Goal: Information Seeking & Learning: Learn about a topic

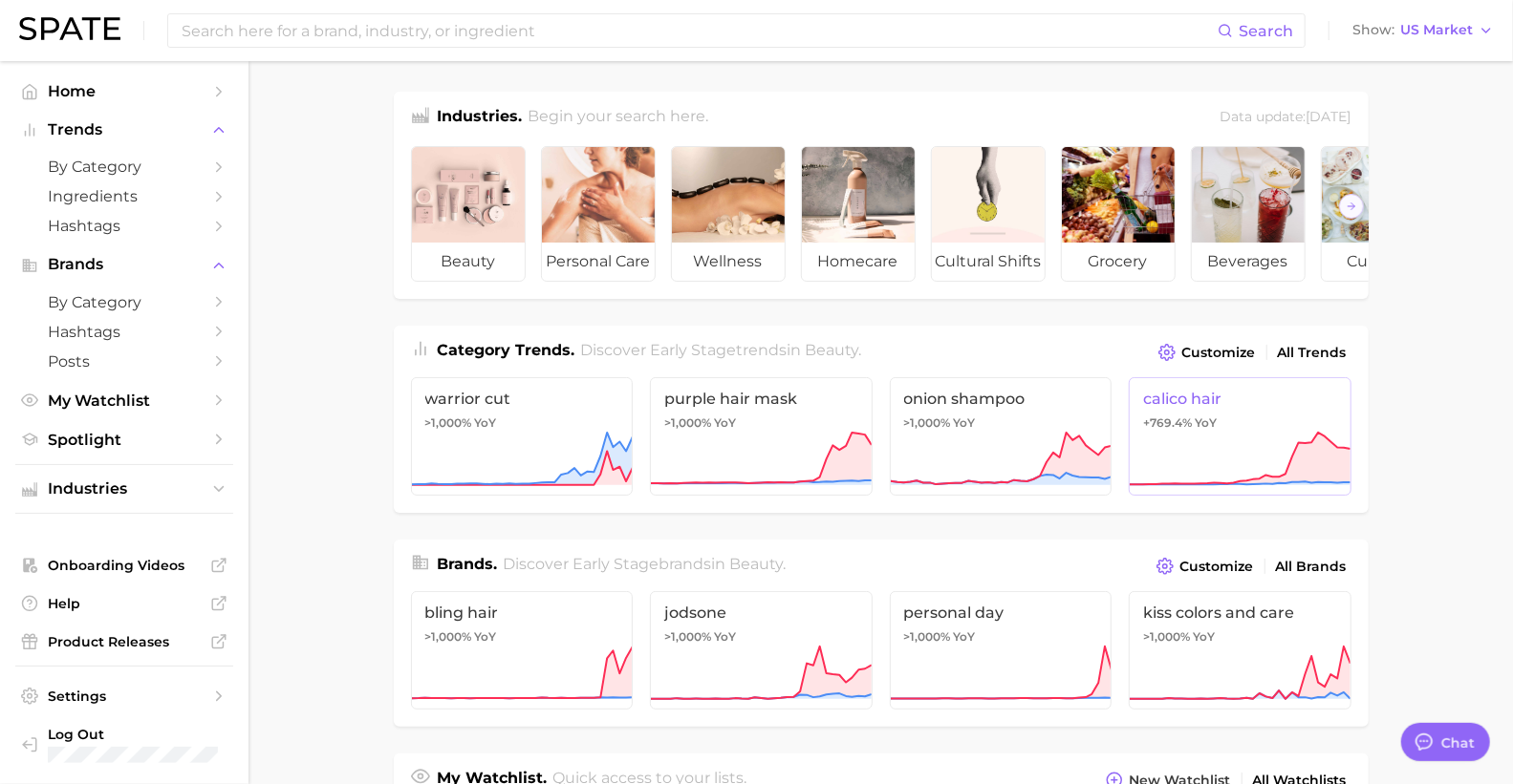
click at [1210, 455] on icon at bounding box center [1238, 459] width 221 height 57
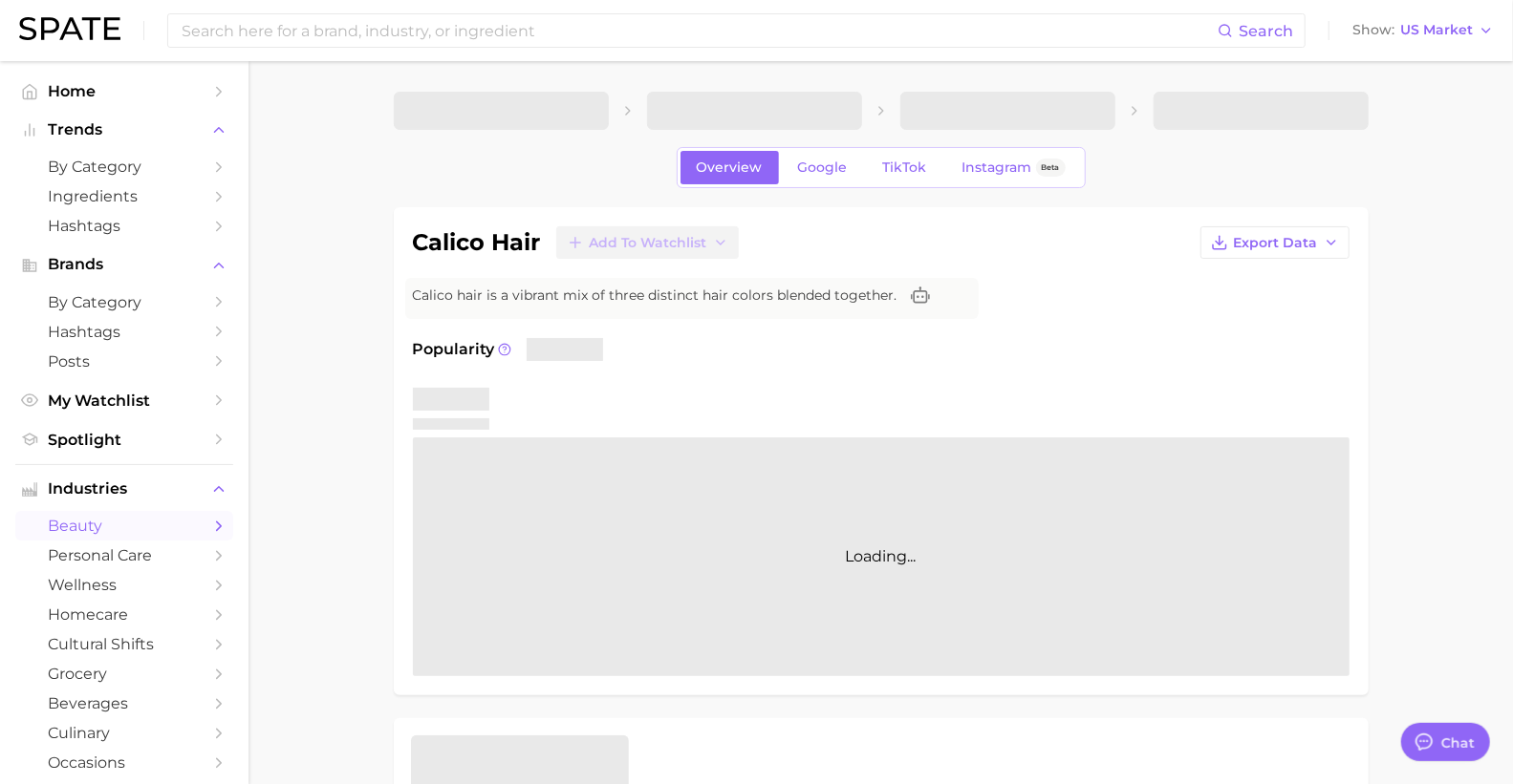
type textarea "x"
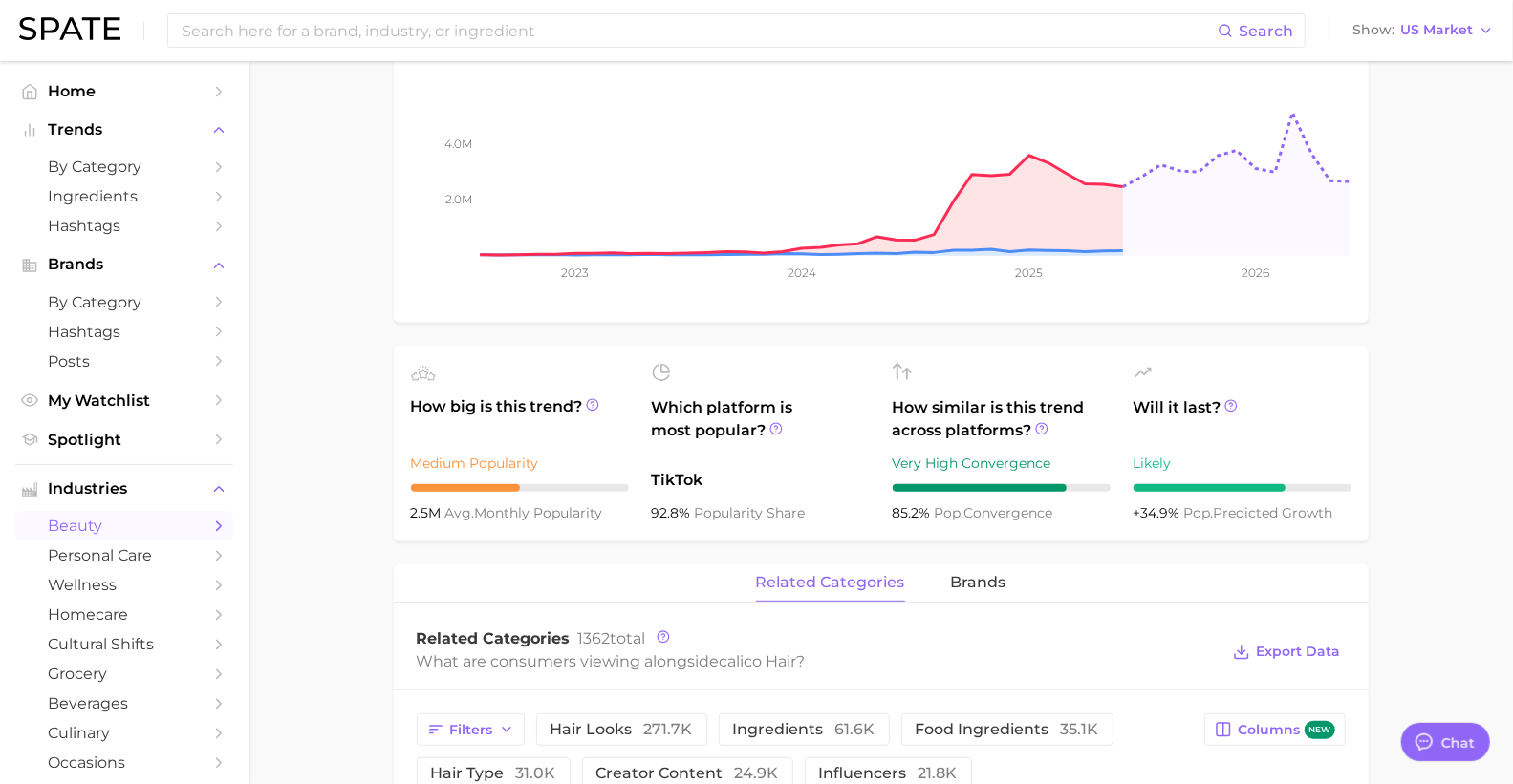
scroll to position [424, 0]
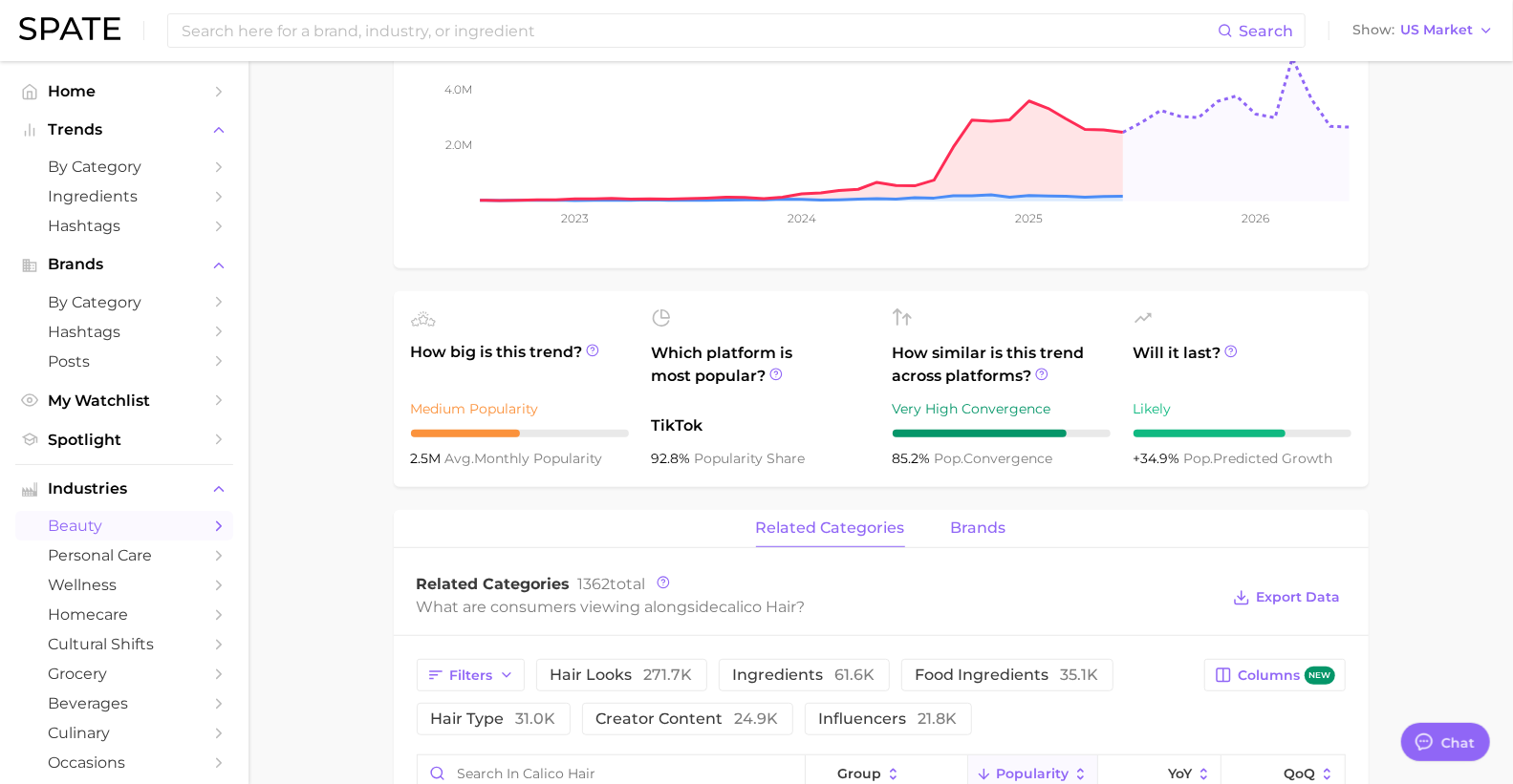
click at [960, 527] on span "brands" at bounding box center [977, 529] width 55 height 17
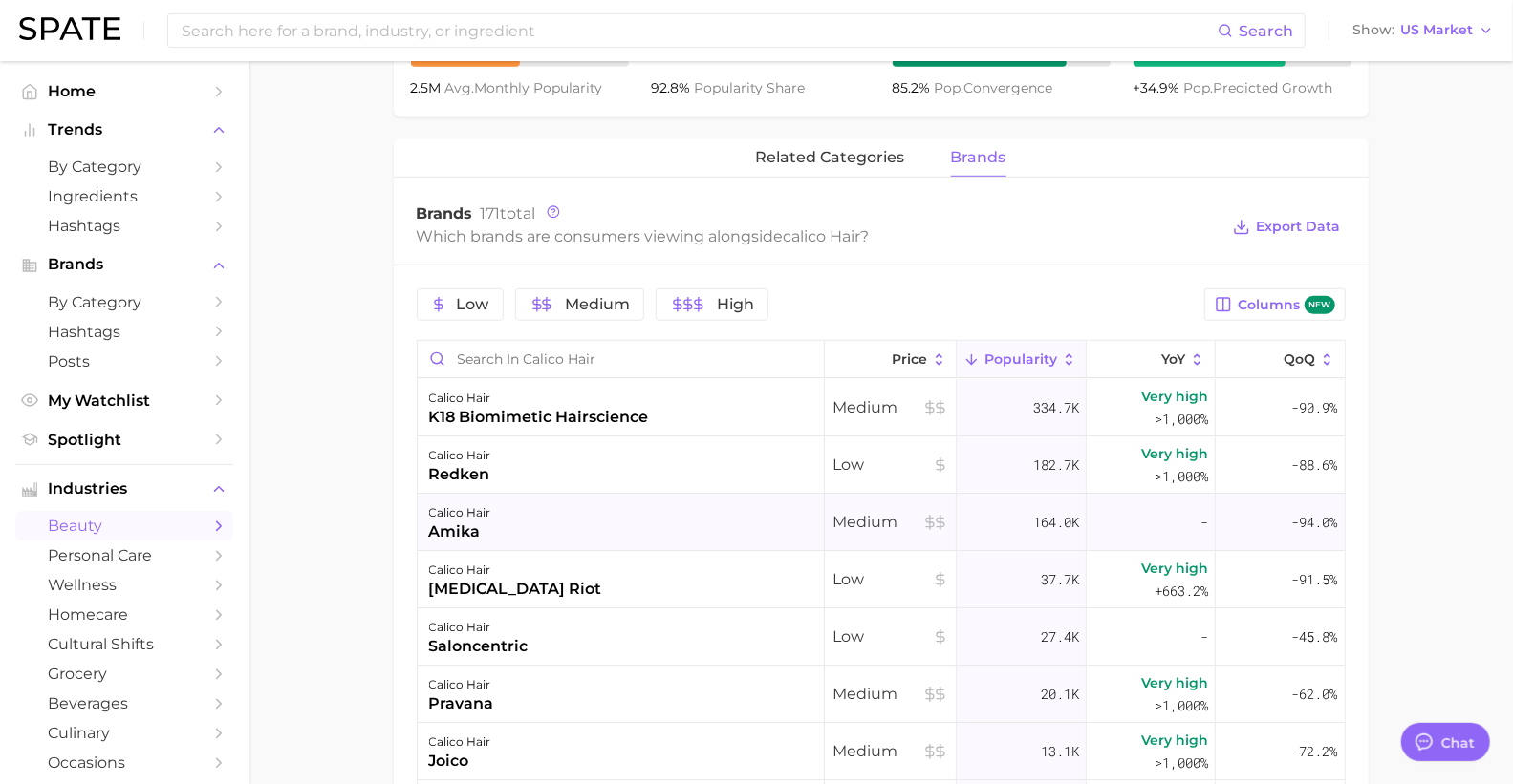
scroll to position [742, 0]
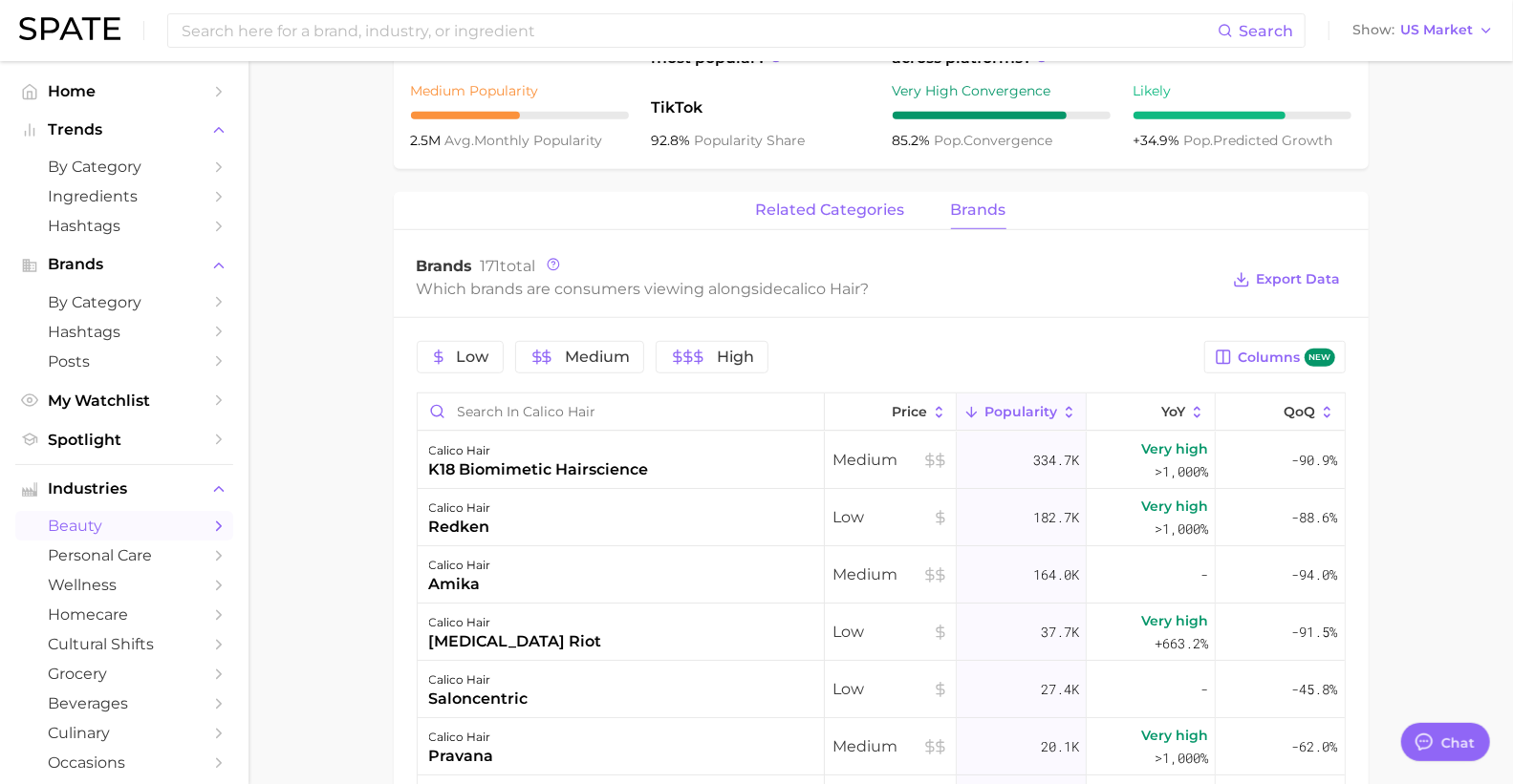
click at [818, 199] on button "related categories" at bounding box center [830, 211] width 149 height 38
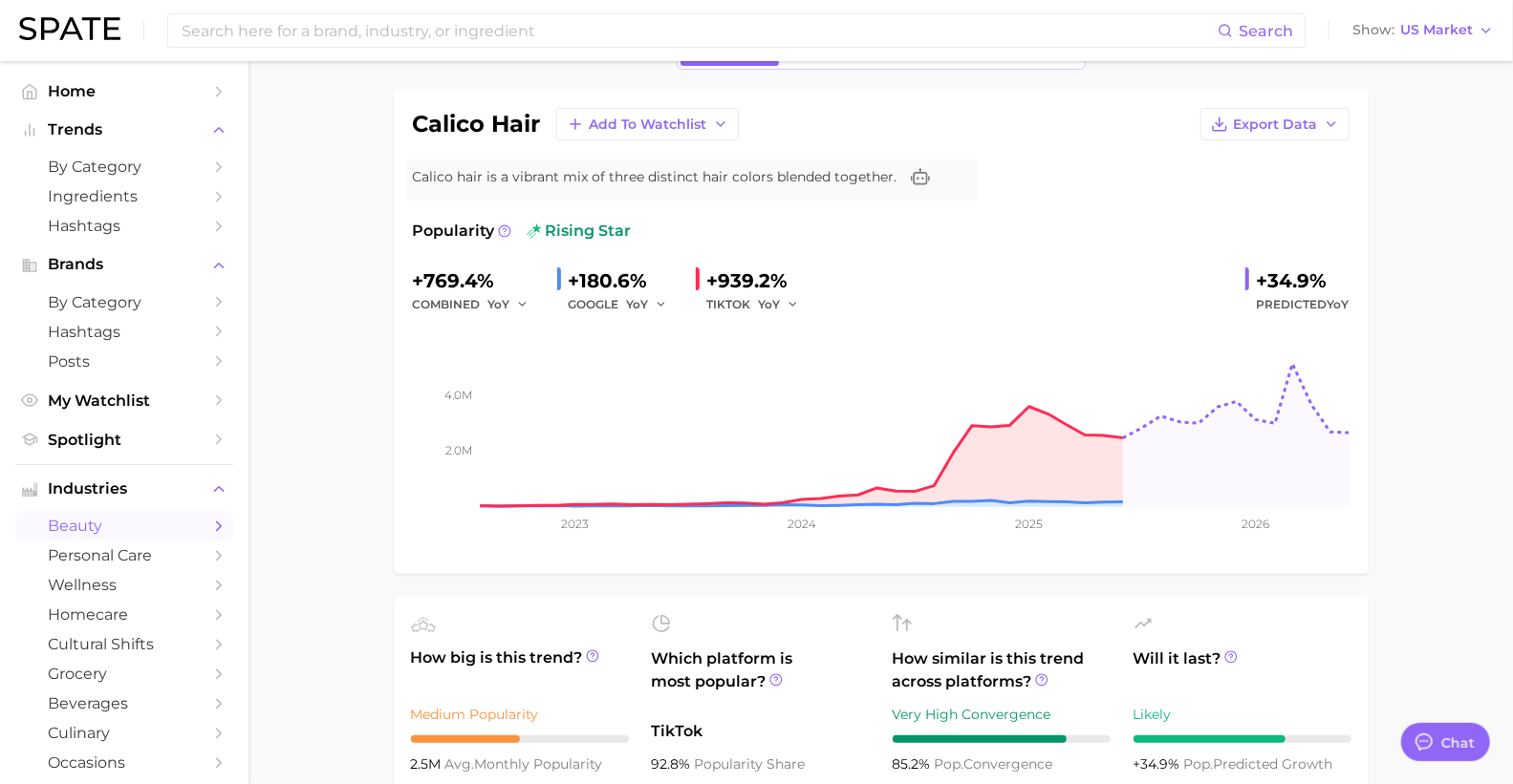
scroll to position [0, 0]
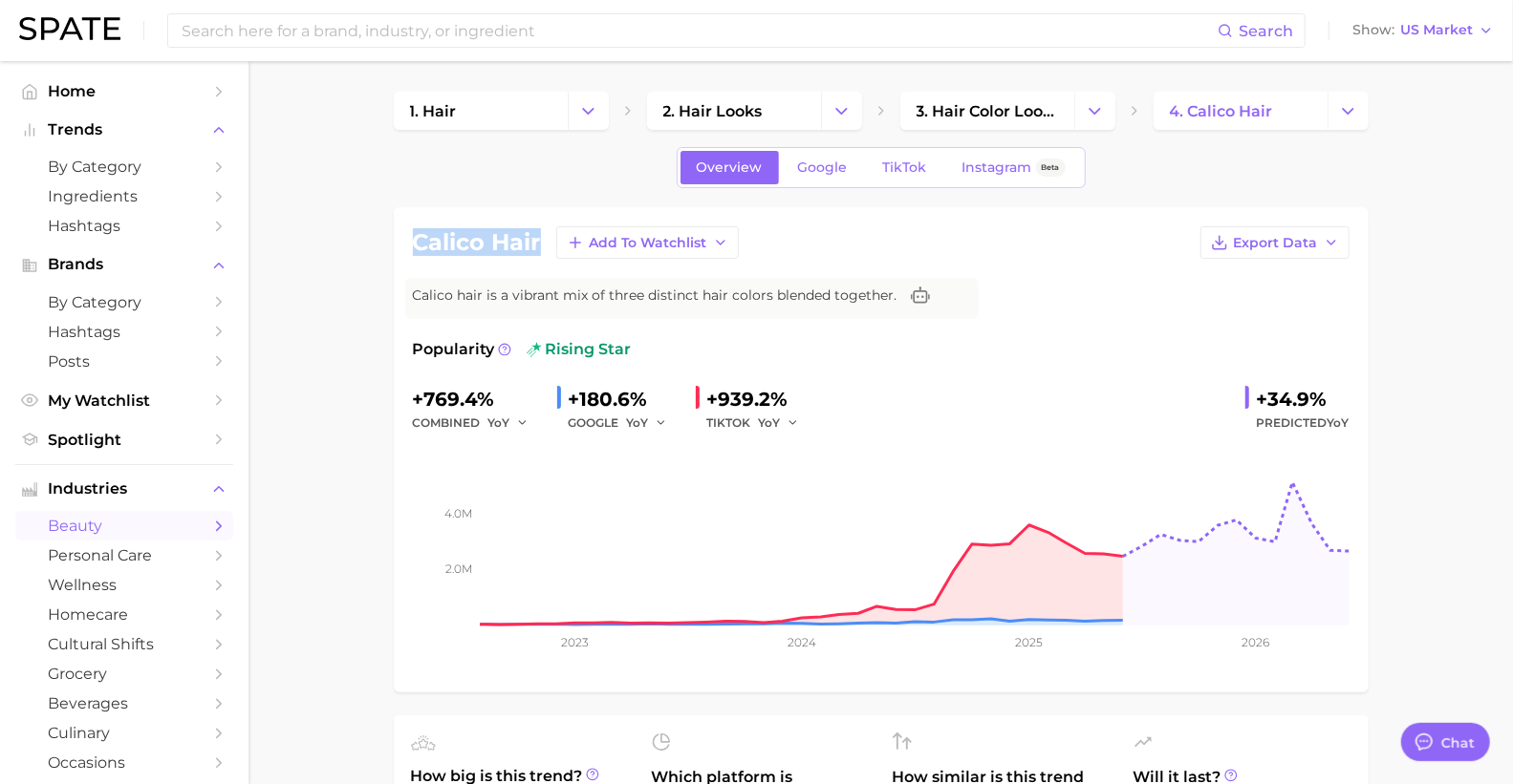
drag, startPoint x: 414, startPoint y: 252, endPoint x: 537, endPoint y: 249, distance: 123.0
click at [537, 249] on h1 "calico hair" at bounding box center [477, 243] width 128 height 23
copy h1 "calico hair"
click at [511, 43] on input at bounding box center [698, 31] width 1037 height 33
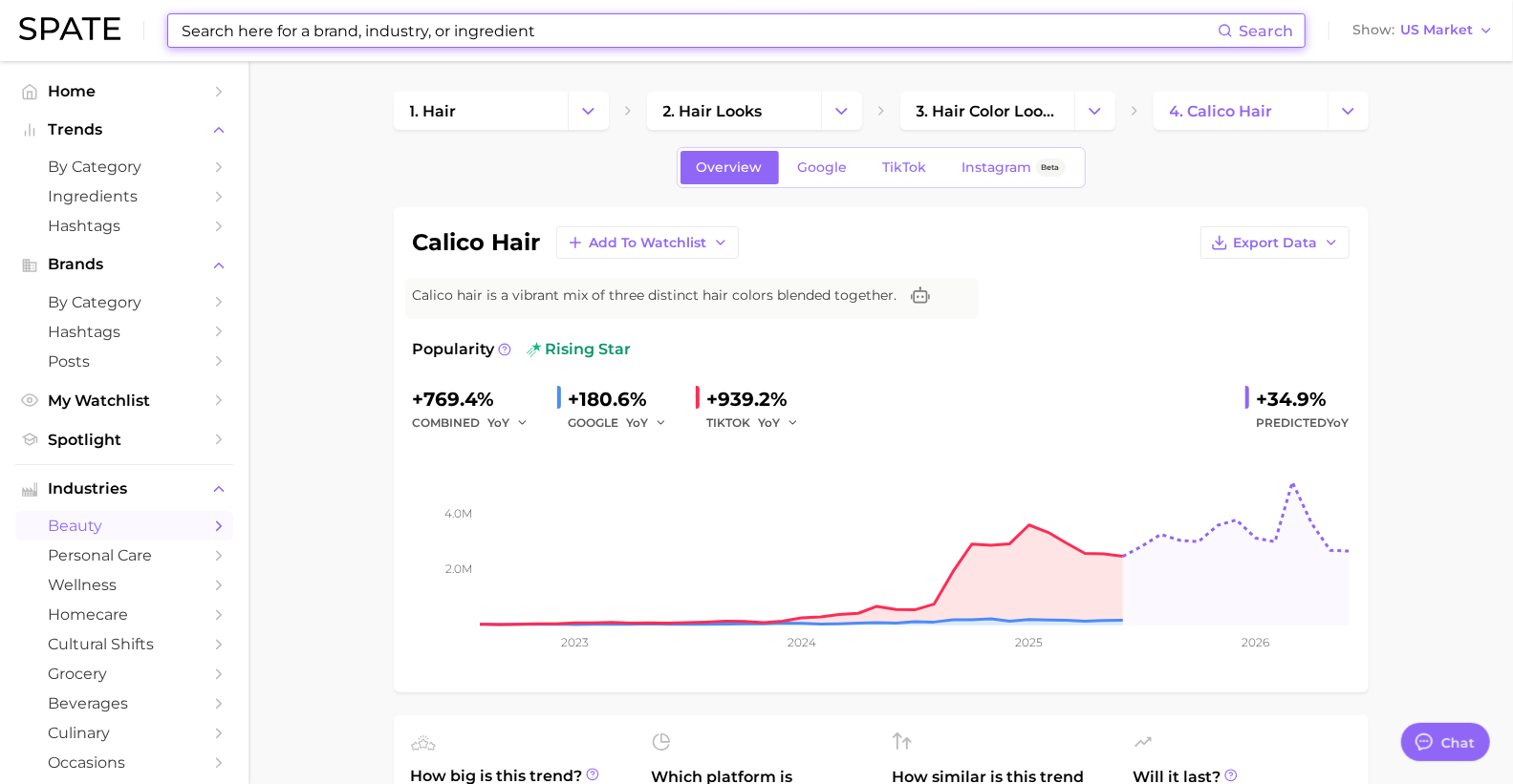
paste input "Microneedling"
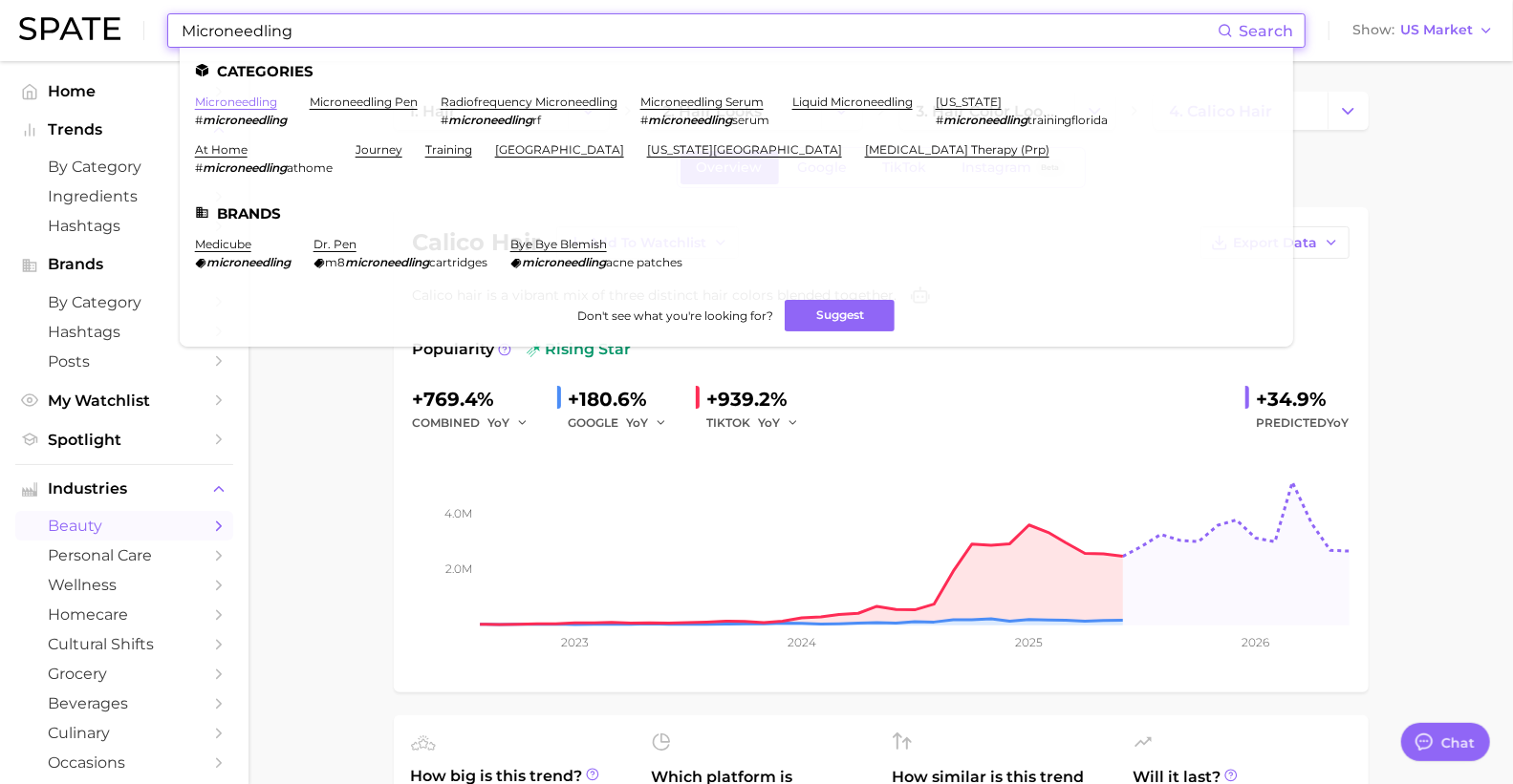
type input "Microneedling"
click at [222, 102] on link "microneedling" at bounding box center [236, 102] width 82 height 15
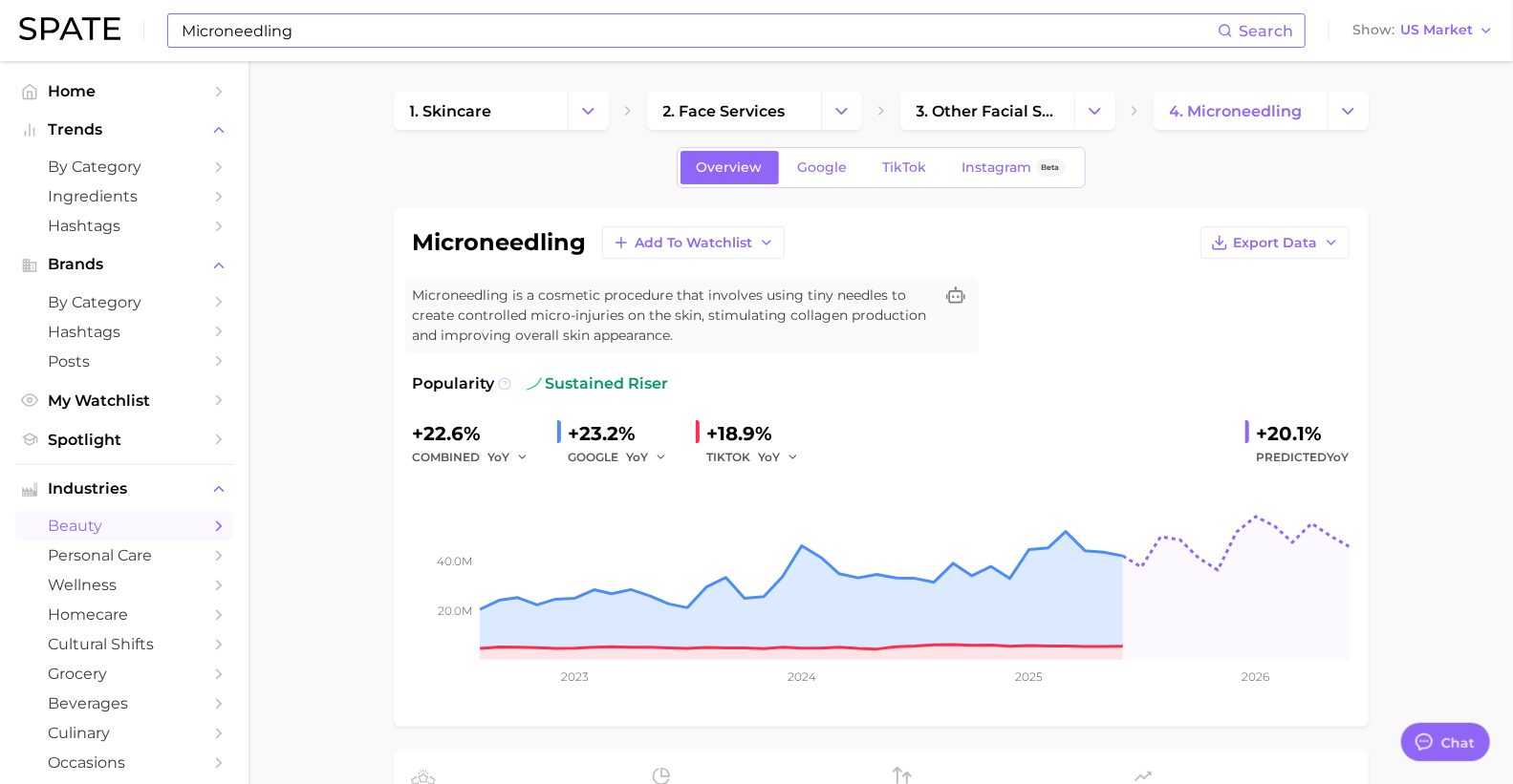
click at [505, 385] on icon at bounding box center [505, 384] width 14 height 14
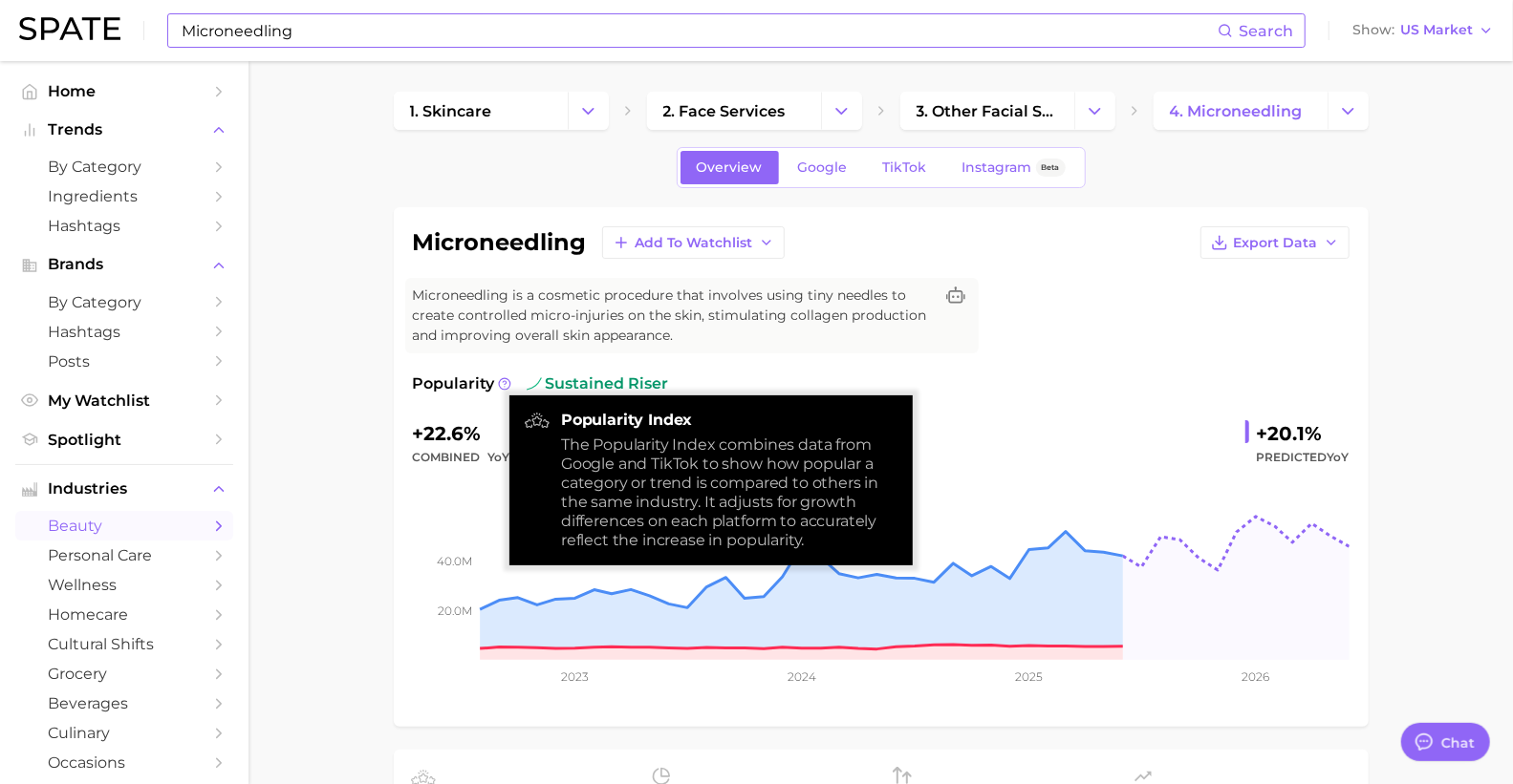
click at [711, 332] on span "Microneedling is a cosmetic procedure that involves using tiny needles to creat…" at bounding box center [673, 316] width 520 height 60
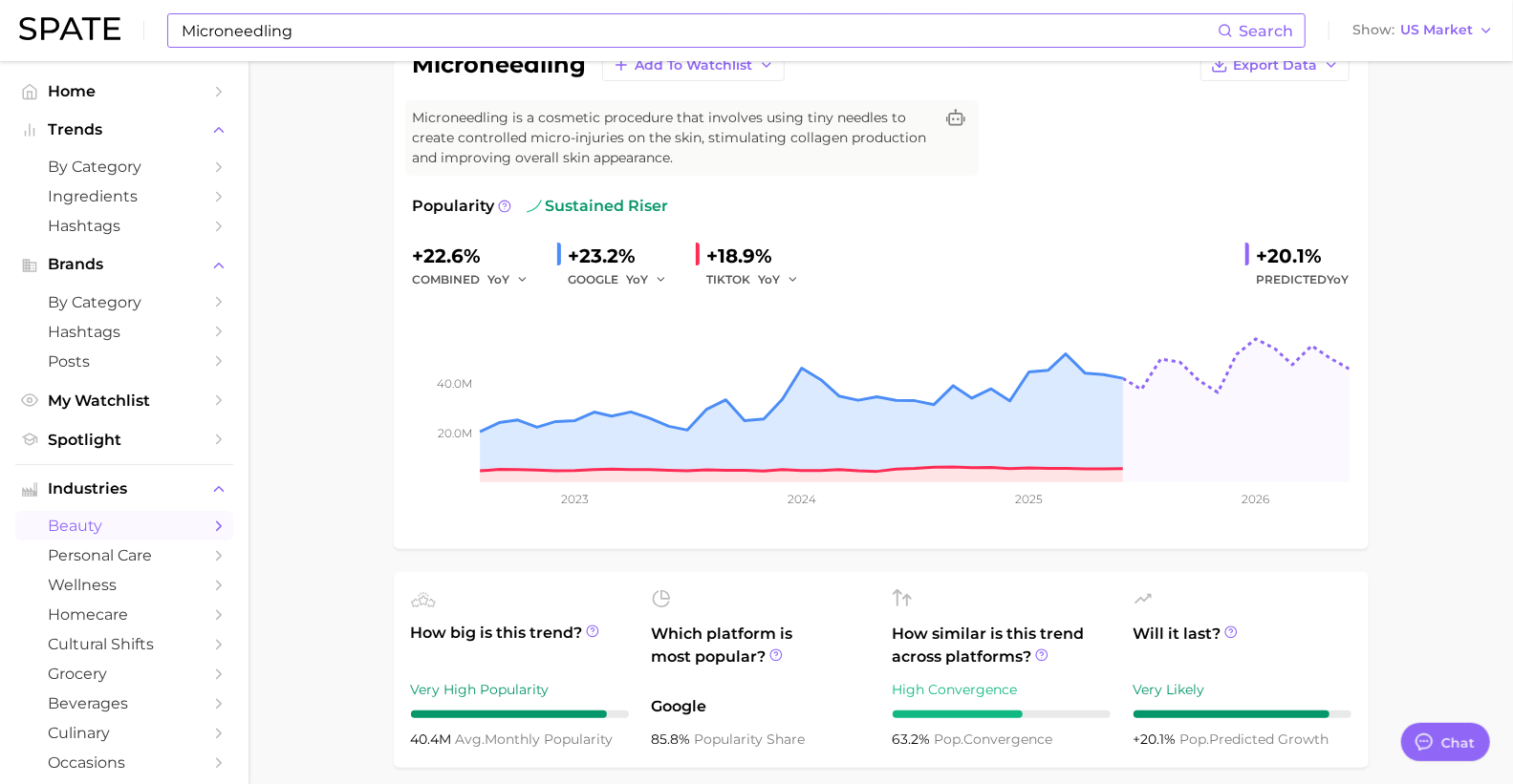
scroll to position [212, 0]
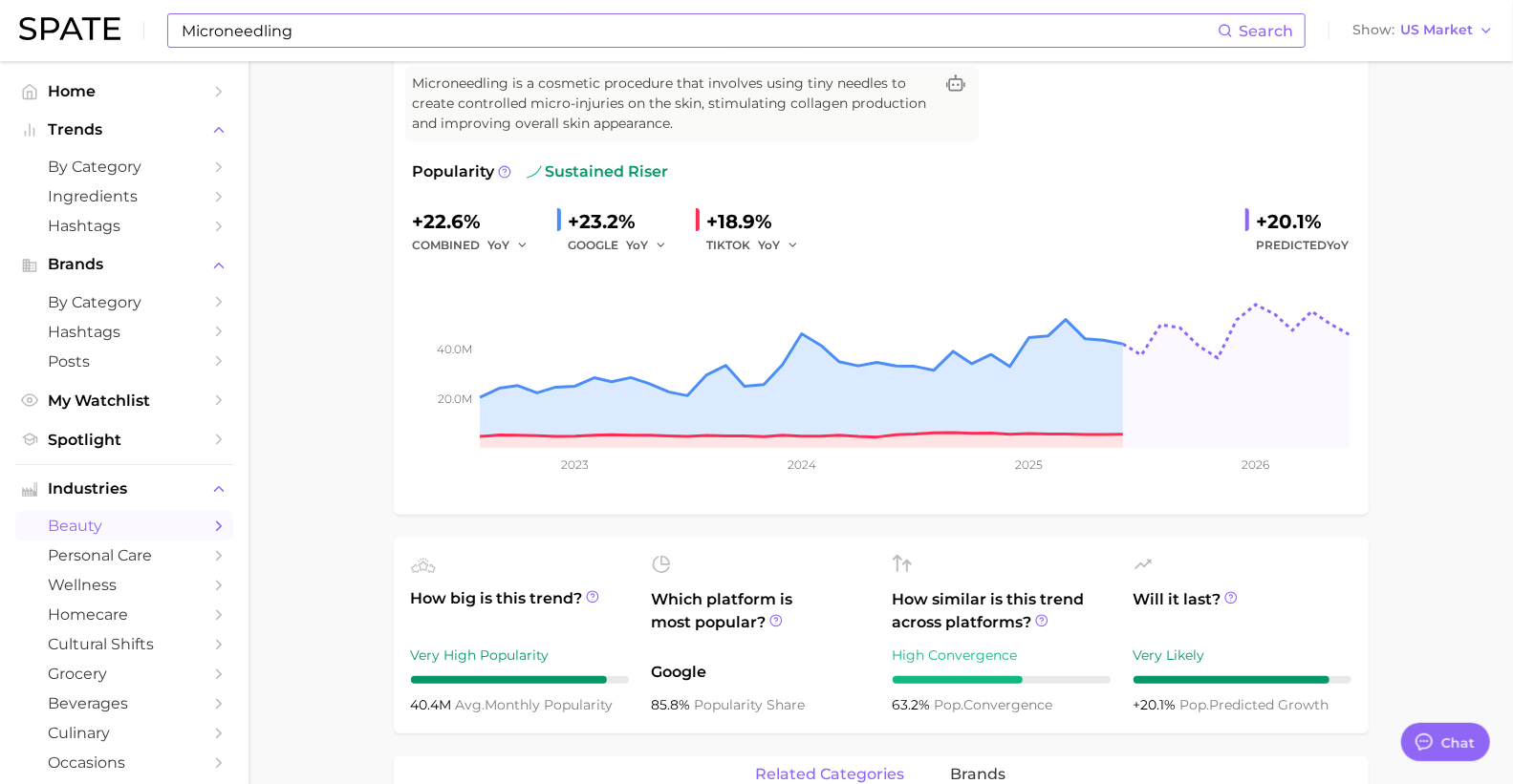
click at [724, 218] on div "+18.9%" at bounding box center [759, 221] width 105 height 31
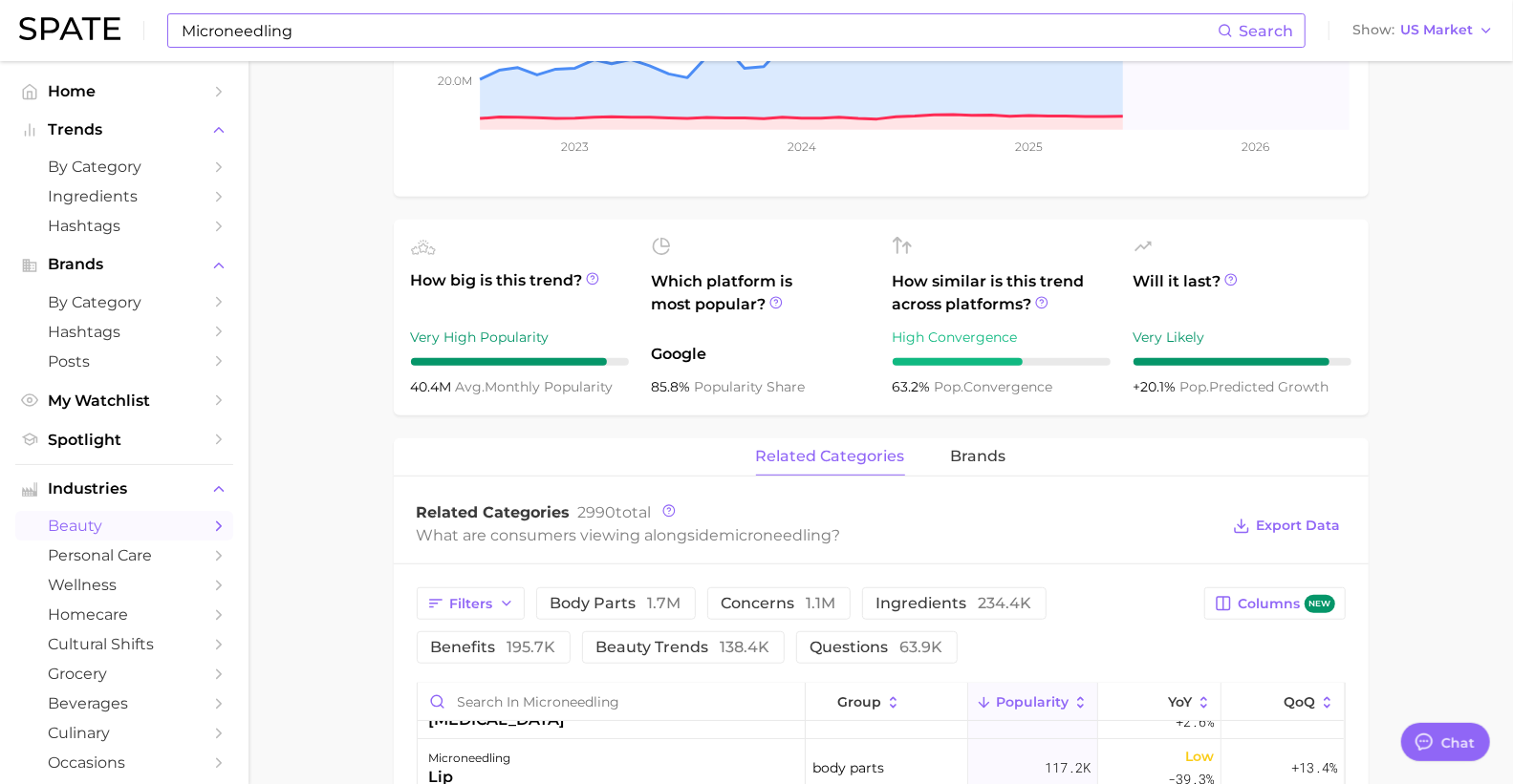
scroll to position [636, 0]
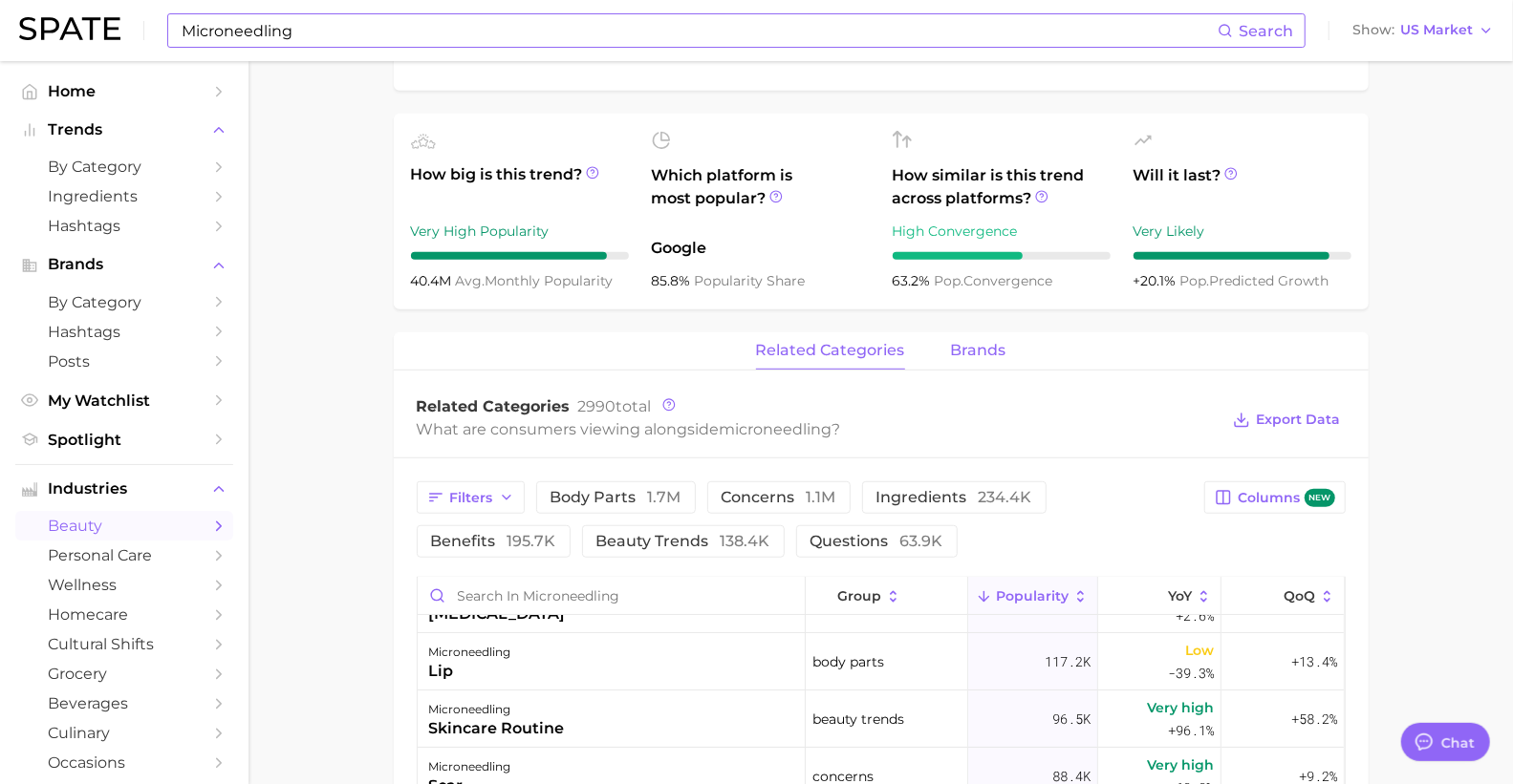
click at [972, 368] on button "brands" at bounding box center [977, 351] width 55 height 38
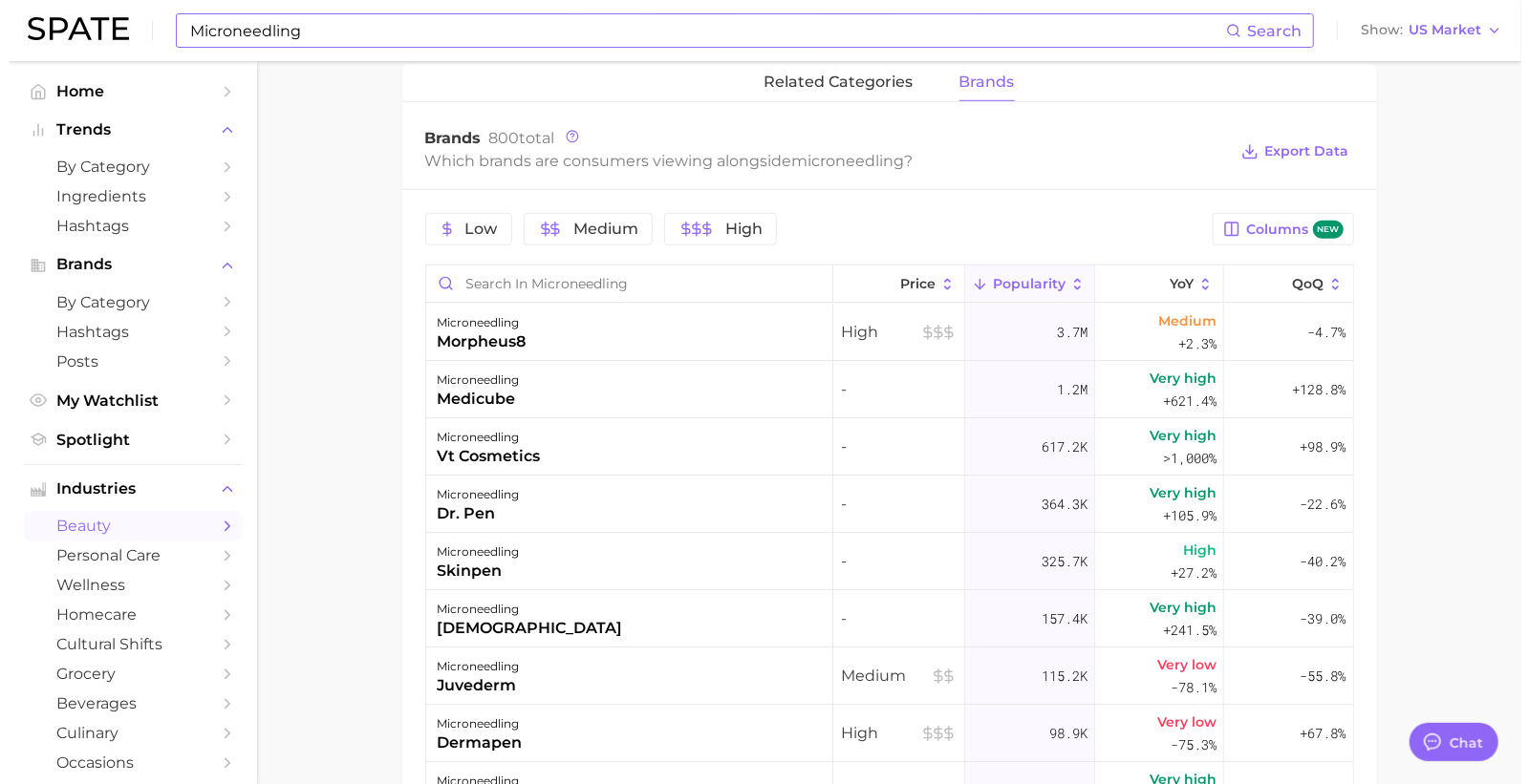
scroll to position [955, 0]
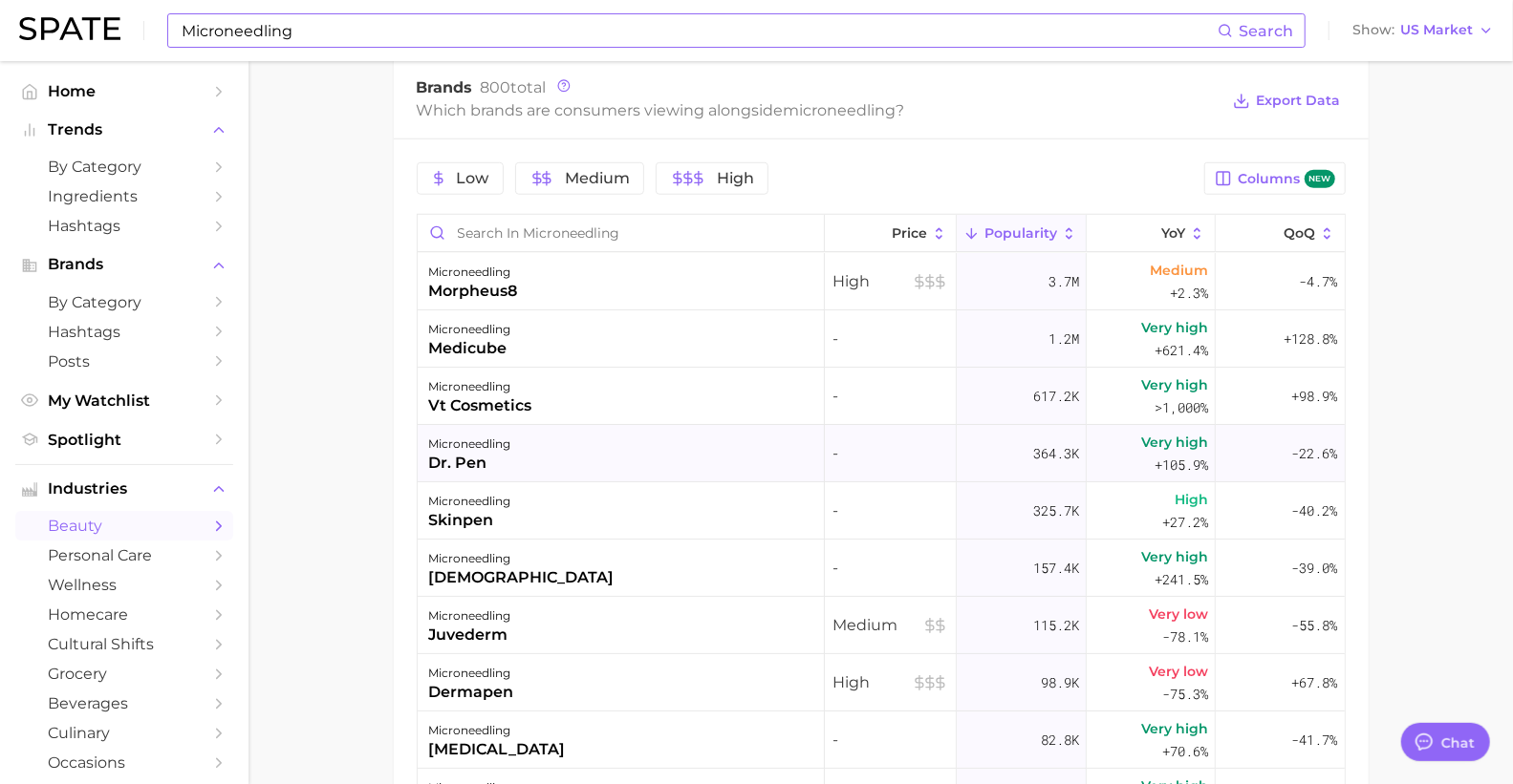
drag, startPoint x: 526, startPoint y: 466, endPoint x: 454, endPoint y: 454, distance: 73.0
click at [454, 454] on div "microneedling dr. pen" at bounding box center [621, 453] width 407 height 57
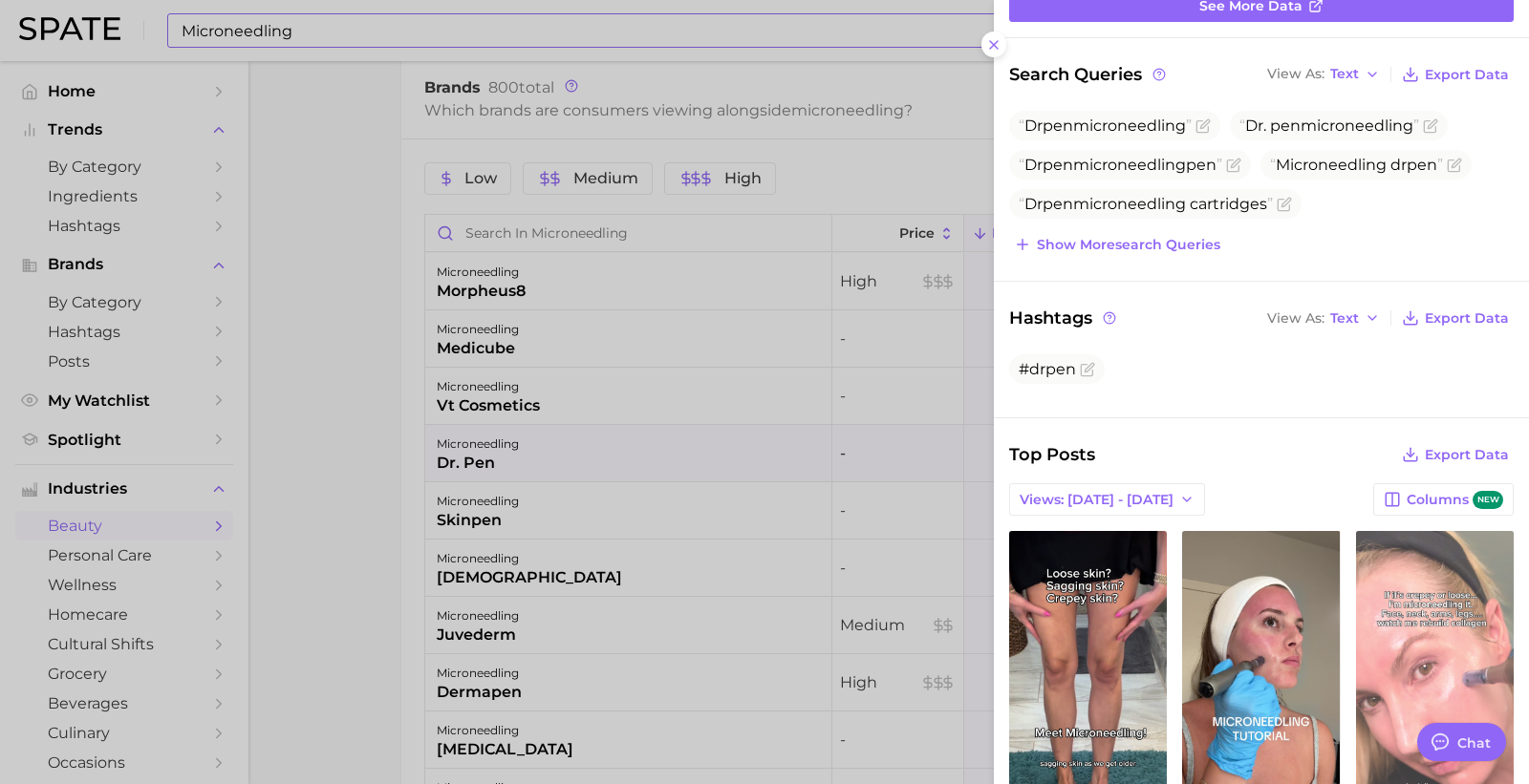
scroll to position [531, 0]
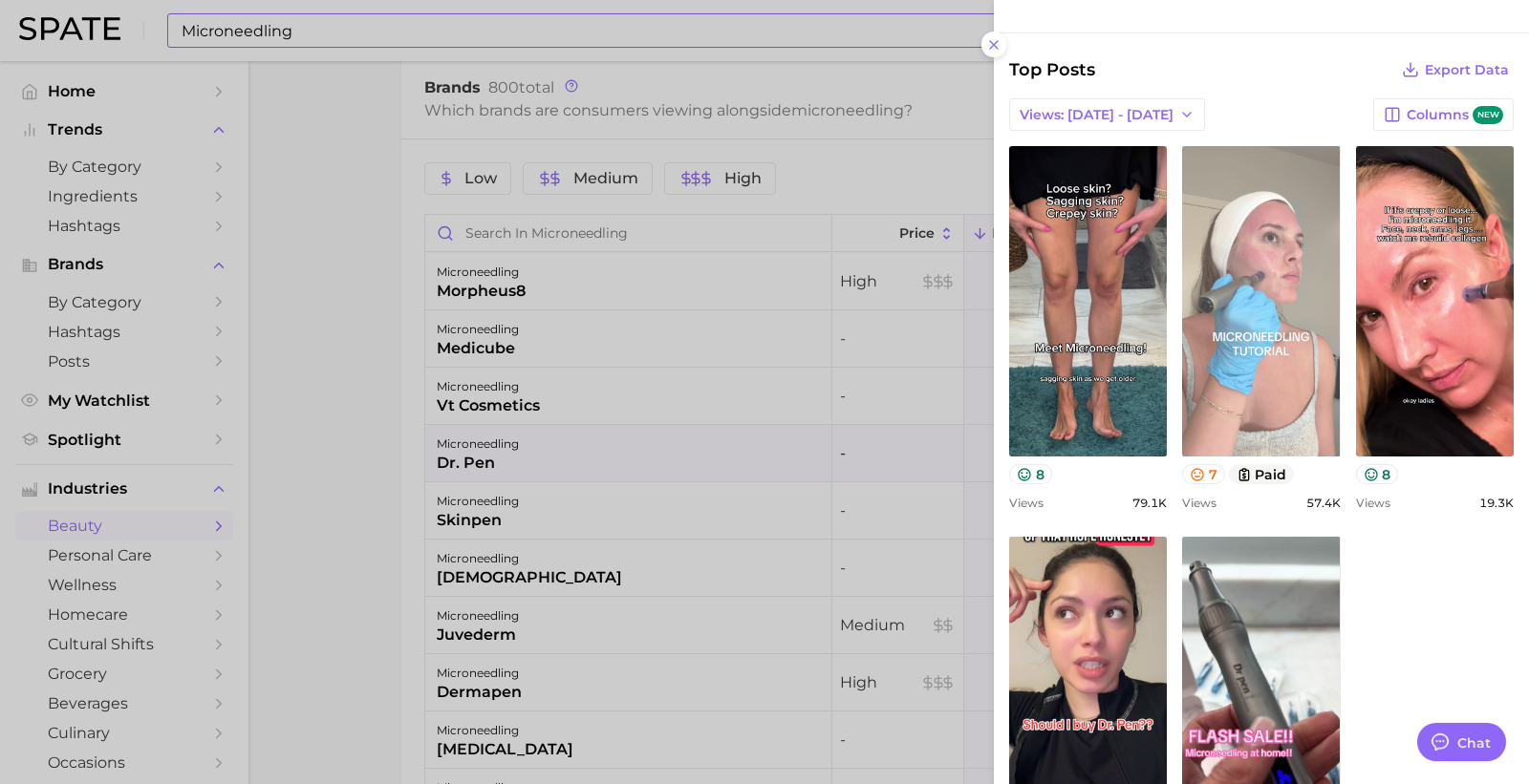
click at [1309, 369] on link "view post on TikTok" at bounding box center [1261, 301] width 158 height 310
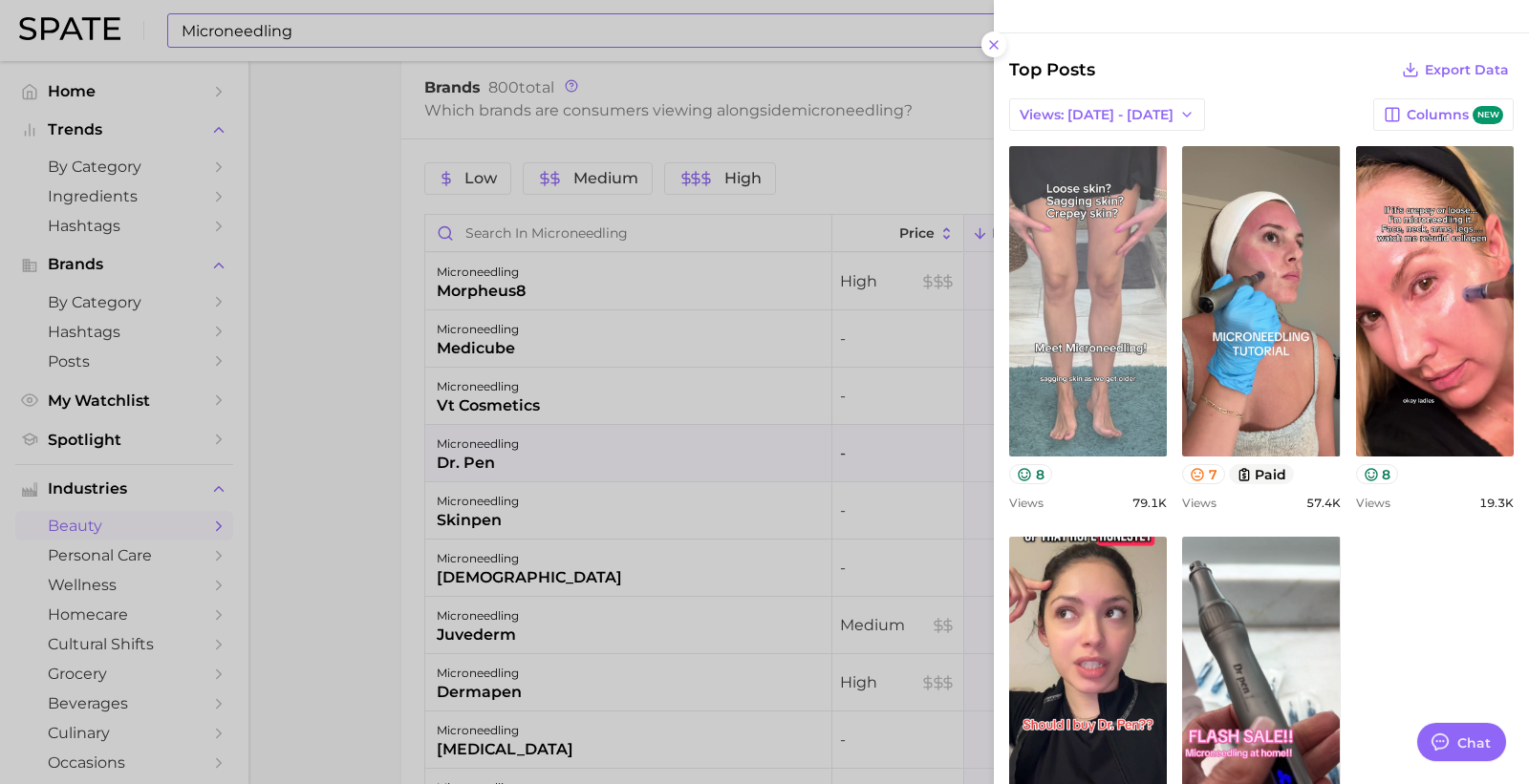
click at [1142, 333] on link "view post on TikTok" at bounding box center [1088, 301] width 158 height 310
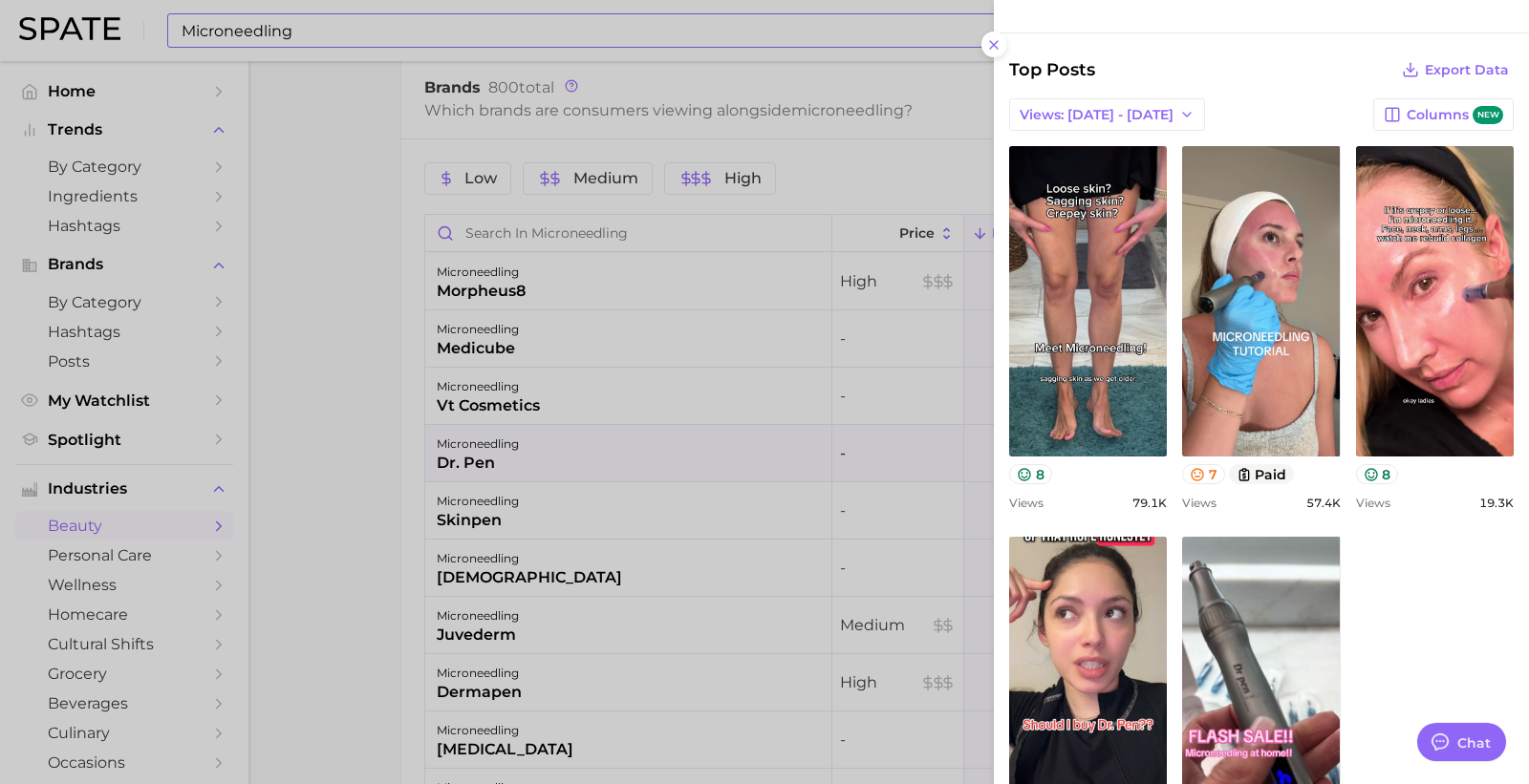
click at [721, 323] on div at bounding box center [764, 392] width 1529 height 784
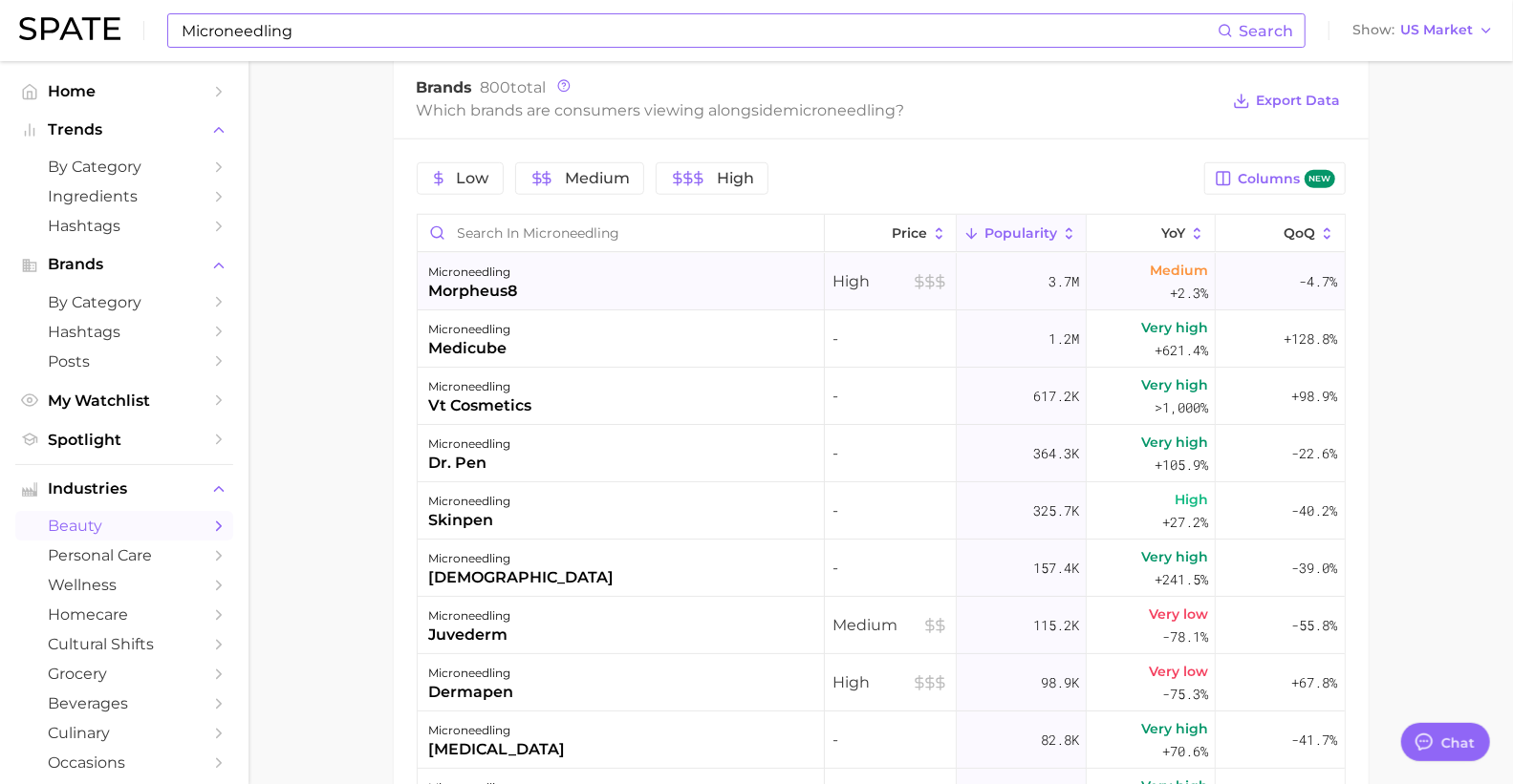
click at [546, 290] on div "microneedling morpheus8" at bounding box center [621, 281] width 407 height 57
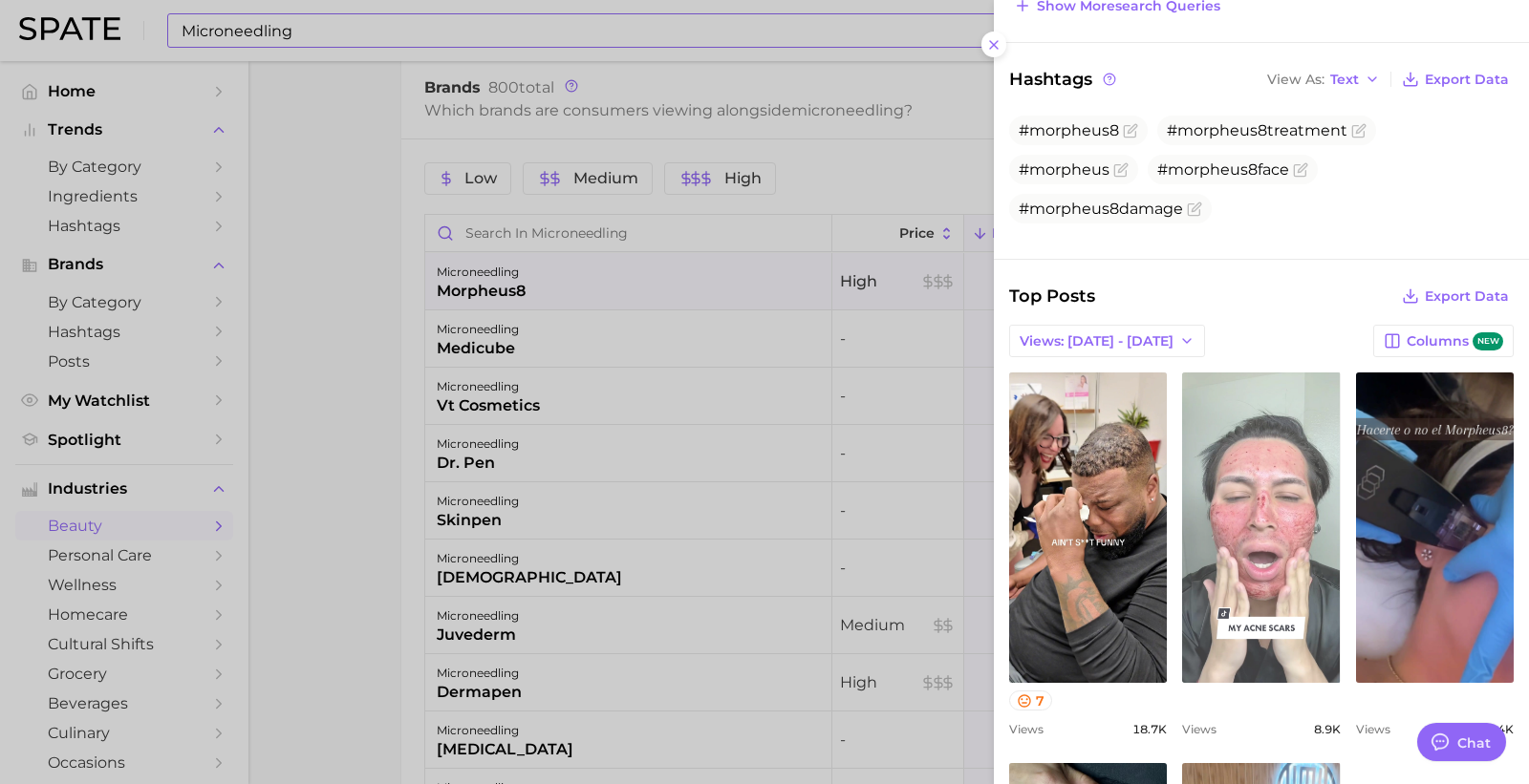
scroll to position [437, 0]
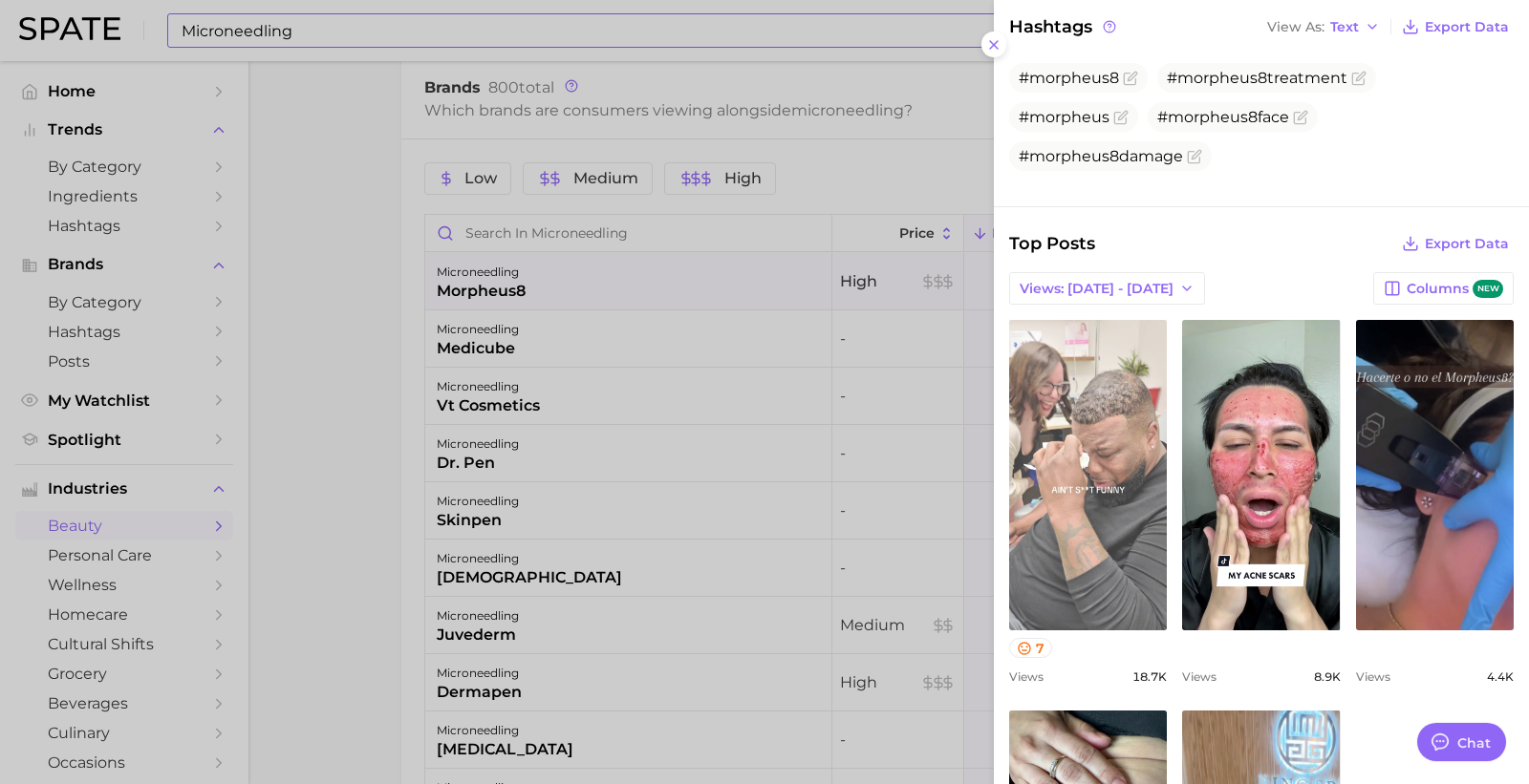
click at [1167, 489] on link "view post on TikTok" at bounding box center [1088, 475] width 158 height 310
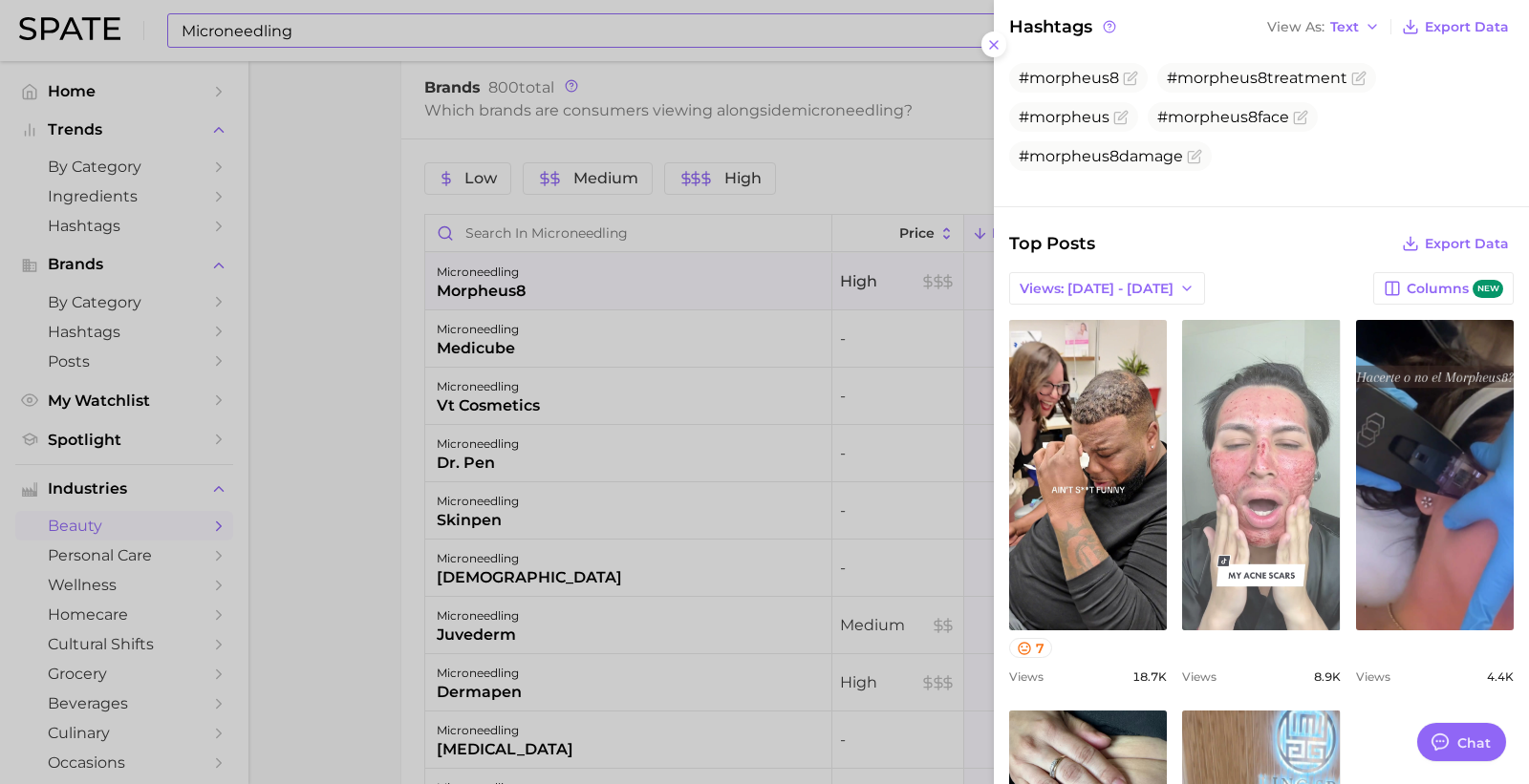
click at [1302, 565] on link "view post on TikTok" at bounding box center [1261, 475] width 158 height 310
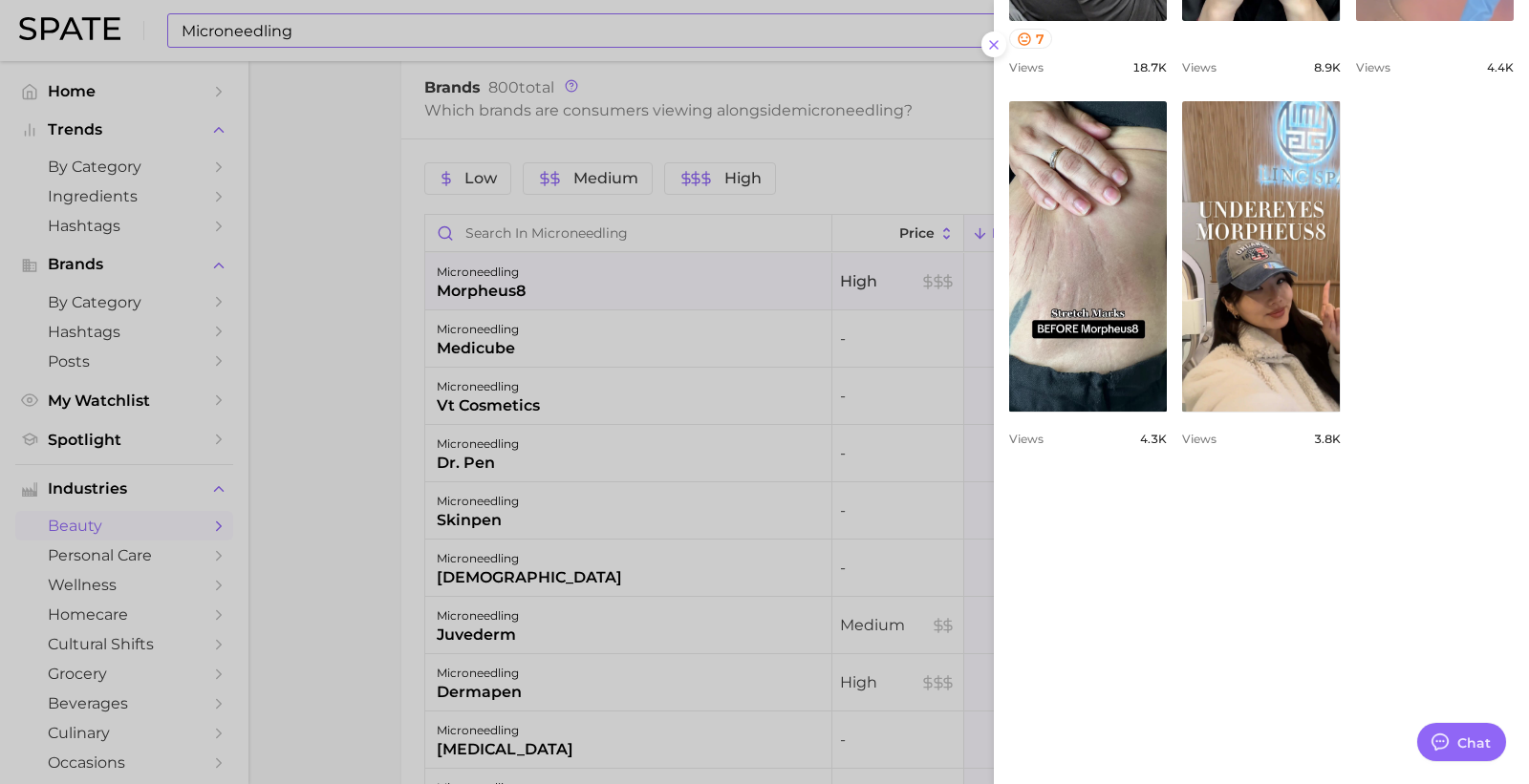
scroll to position [1141, 0]
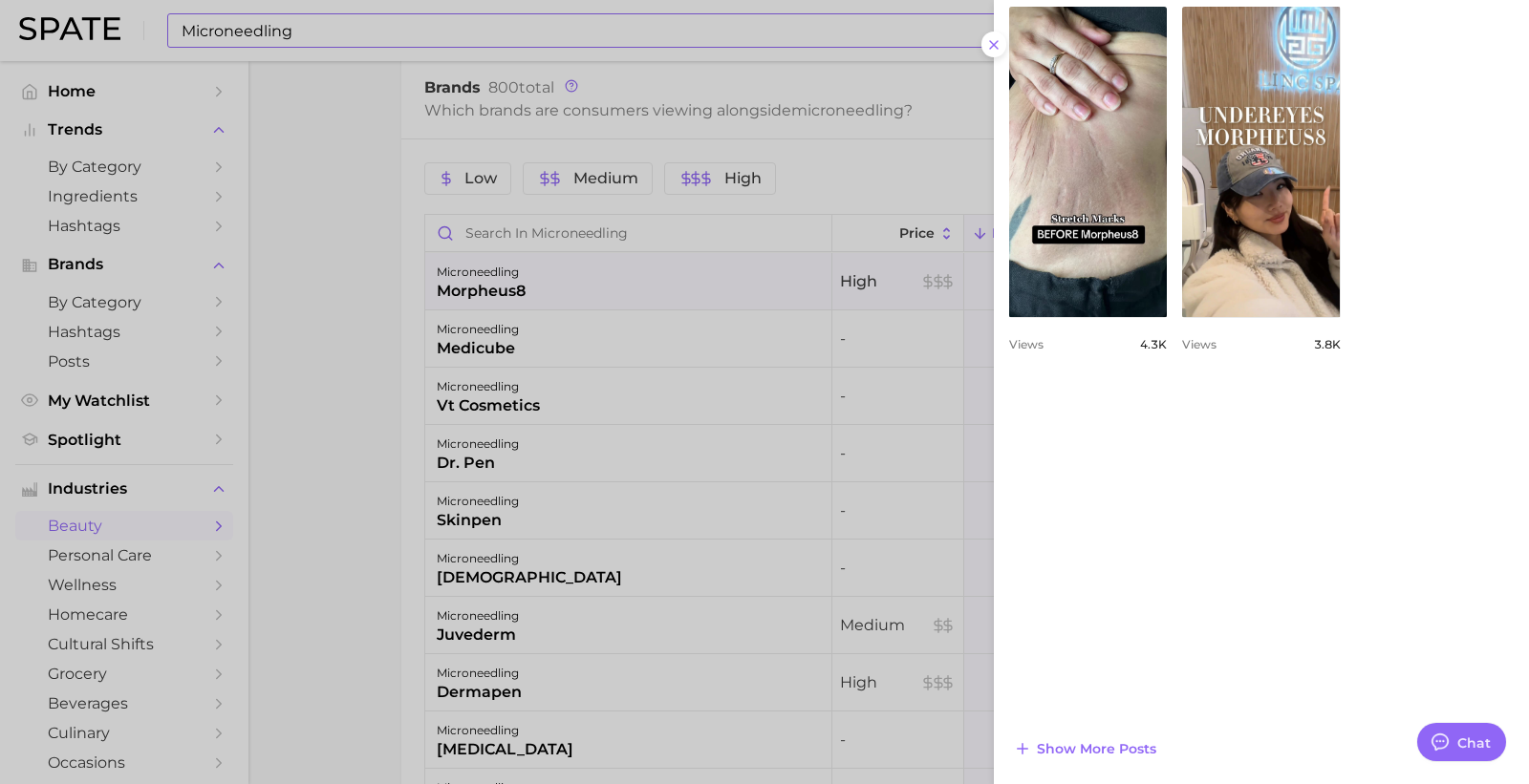
click at [747, 386] on div at bounding box center [764, 392] width 1529 height 784
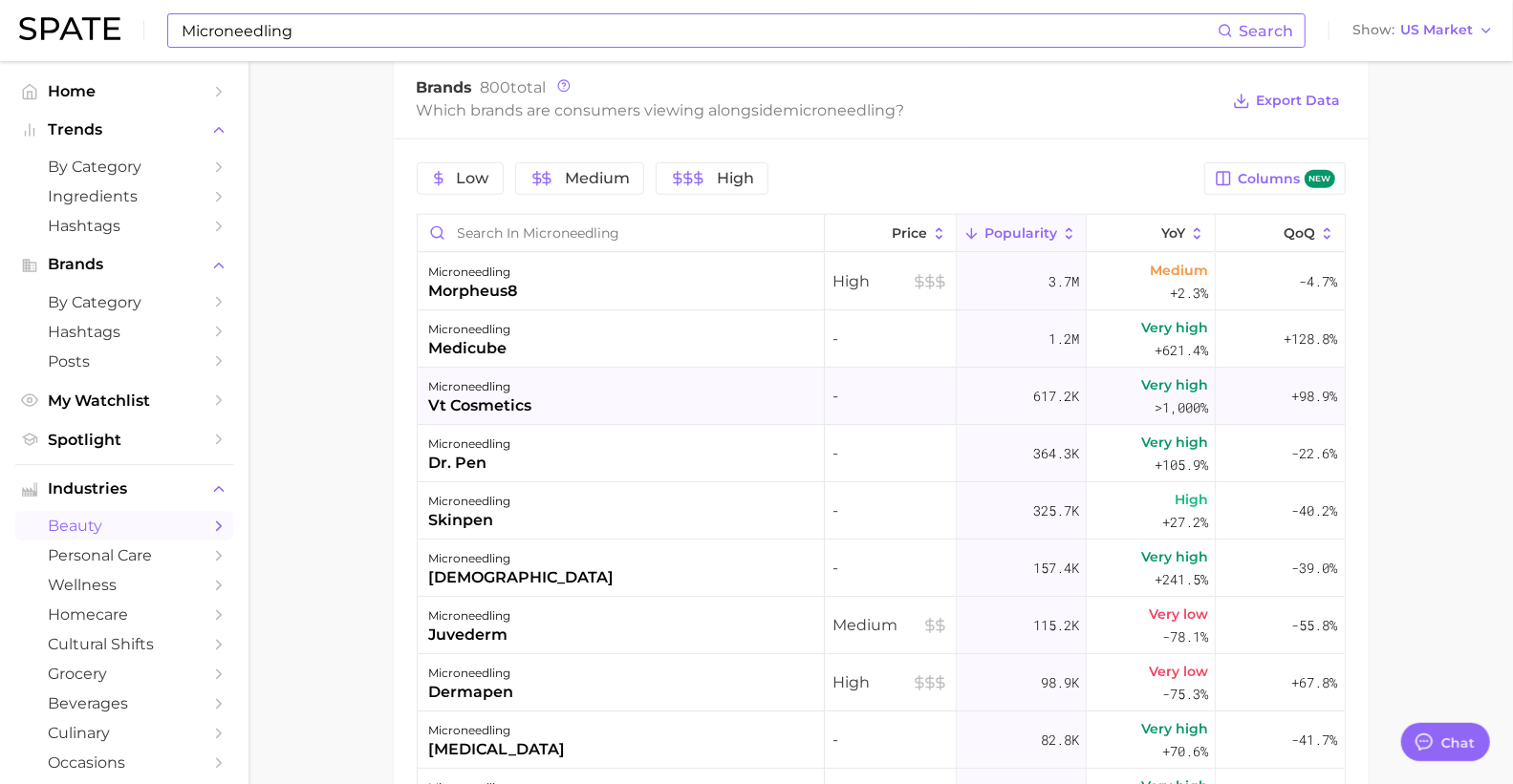
click at [746, 393] on div "microneedling vt cosmetics" at bounding box center [621, 396] width 407 height 57
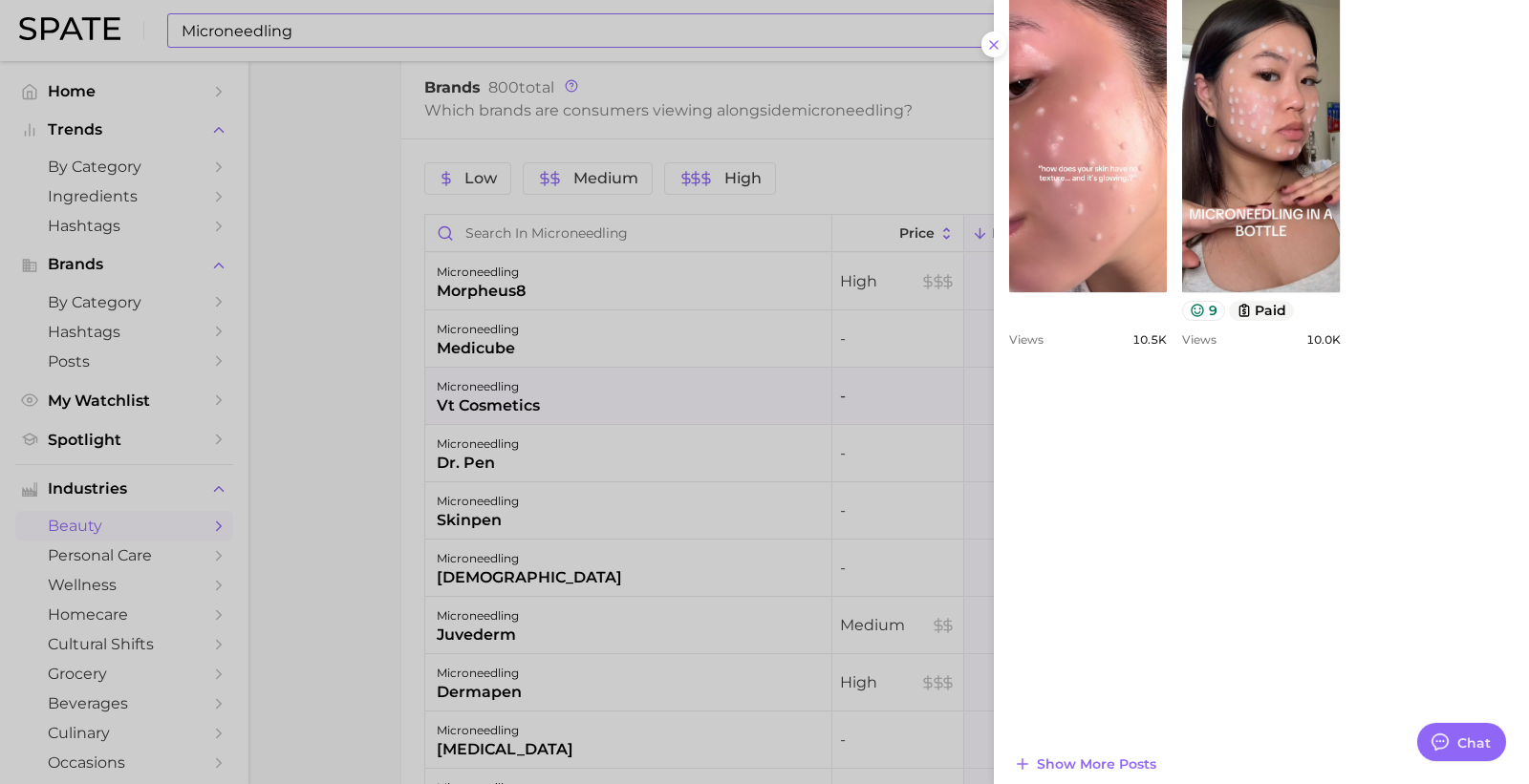
scroll to position [1081, 0]
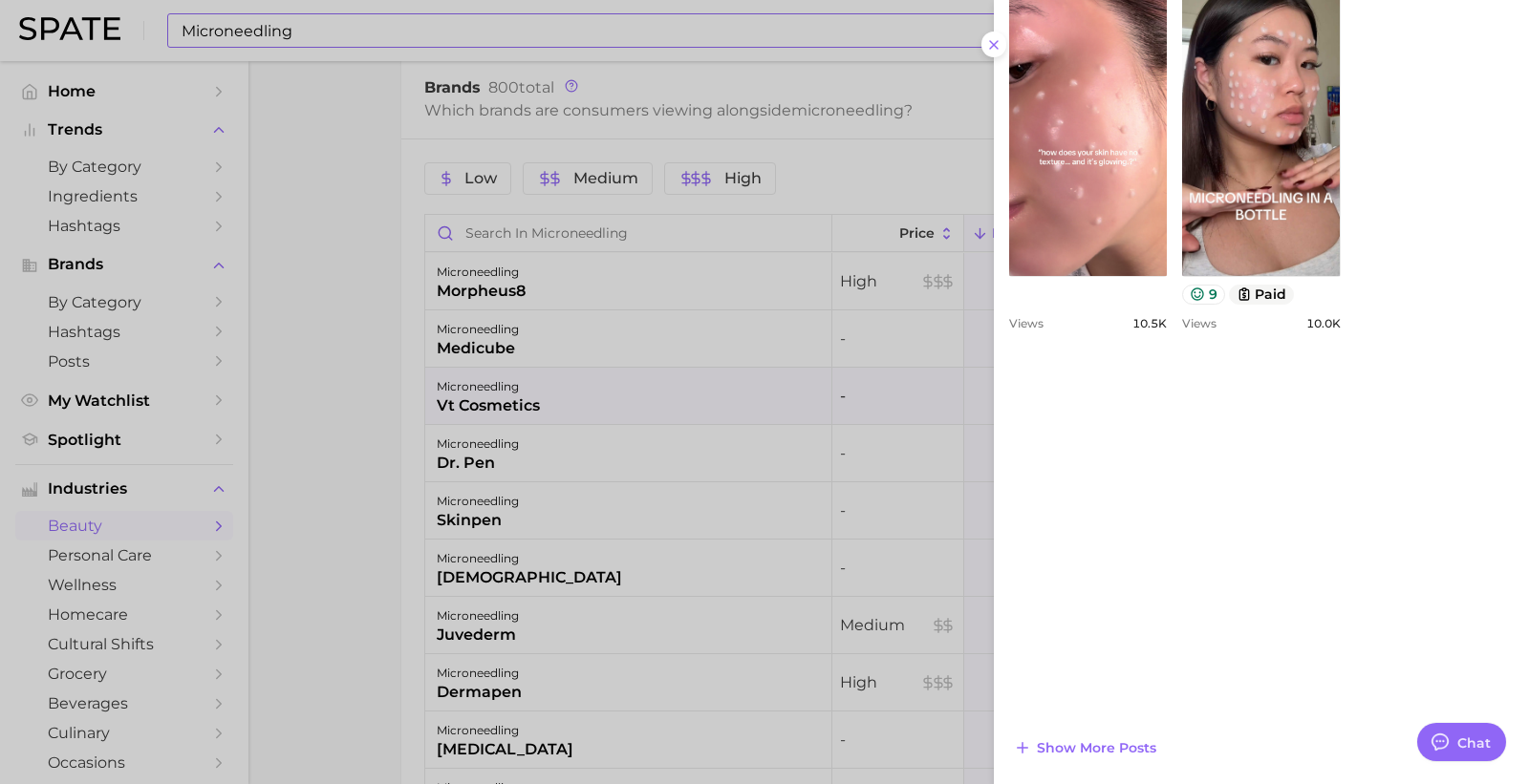
click at [711, 450] on div at bounding box center [764, 392] width 1529 height 784
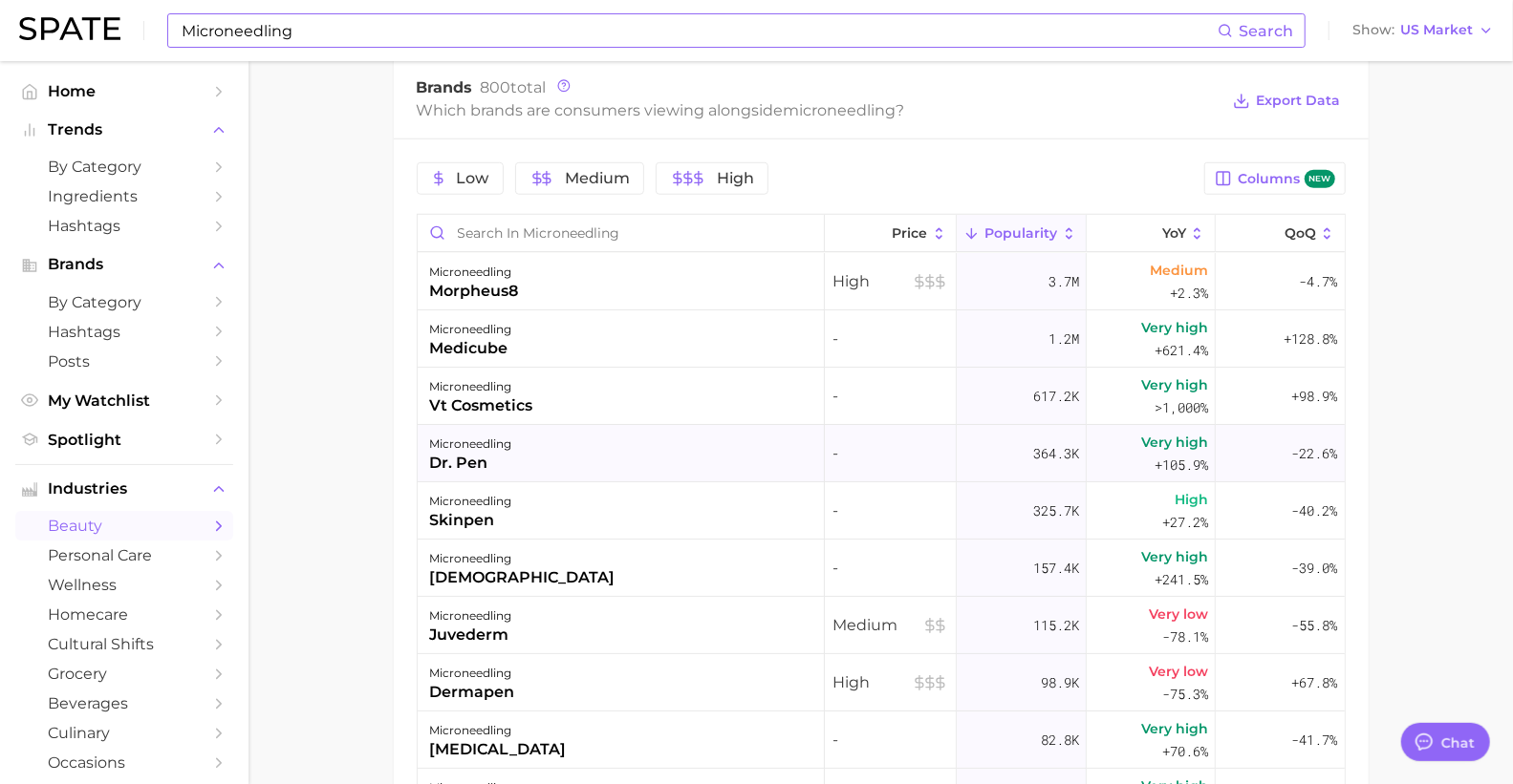
click at [710, 480] on div "microneedling dr. pen" at bounding box center [621, 453] width 407 height 57
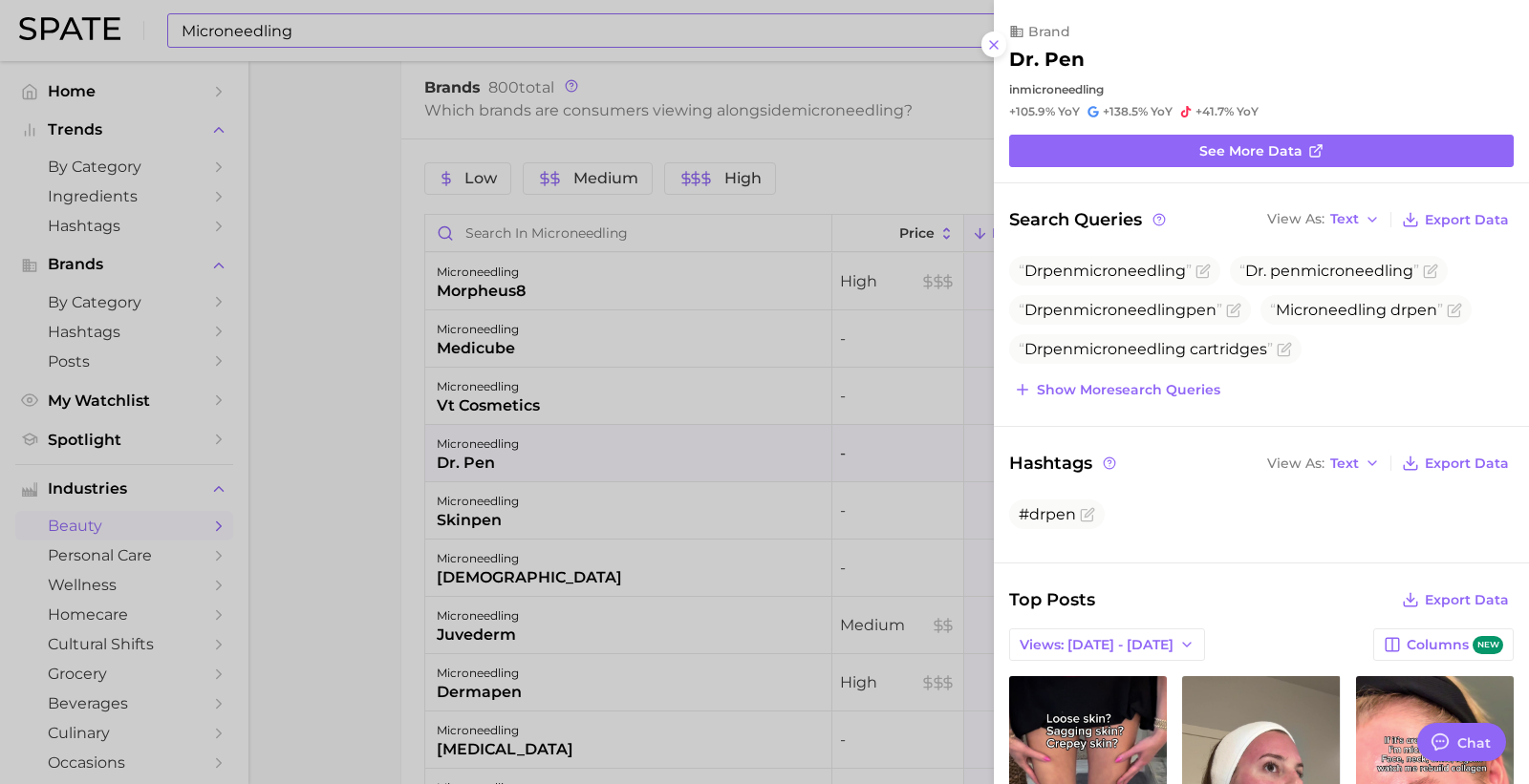
scroll to position [0, 0]
click at [709, 510] on div at bounding box center [764, 392] width 1529 height 784
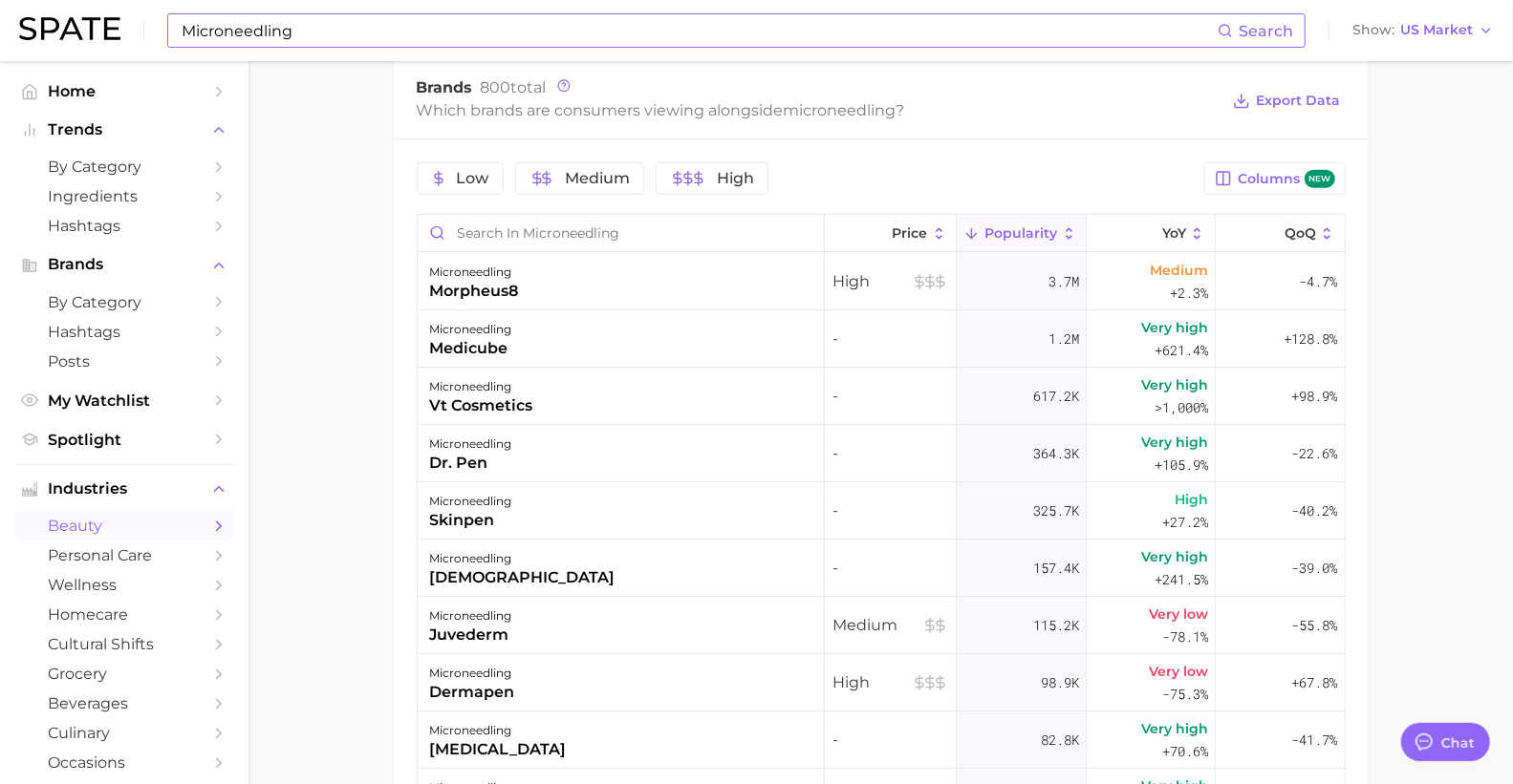
click at [709, 510] on div "microneedling skinpen" at bounding box center [621, 510] width 407 height 57
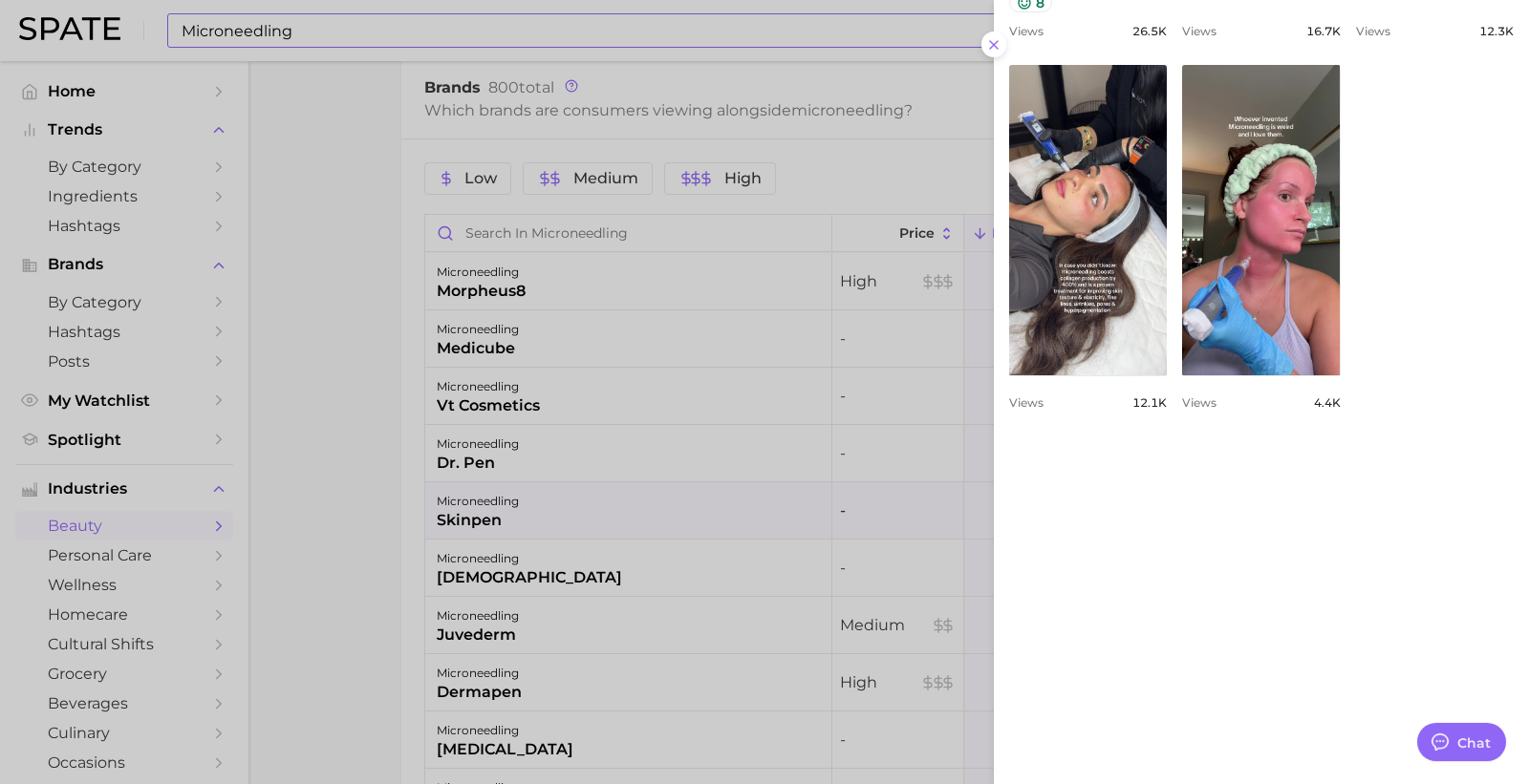
scroll to position [1061, 0]
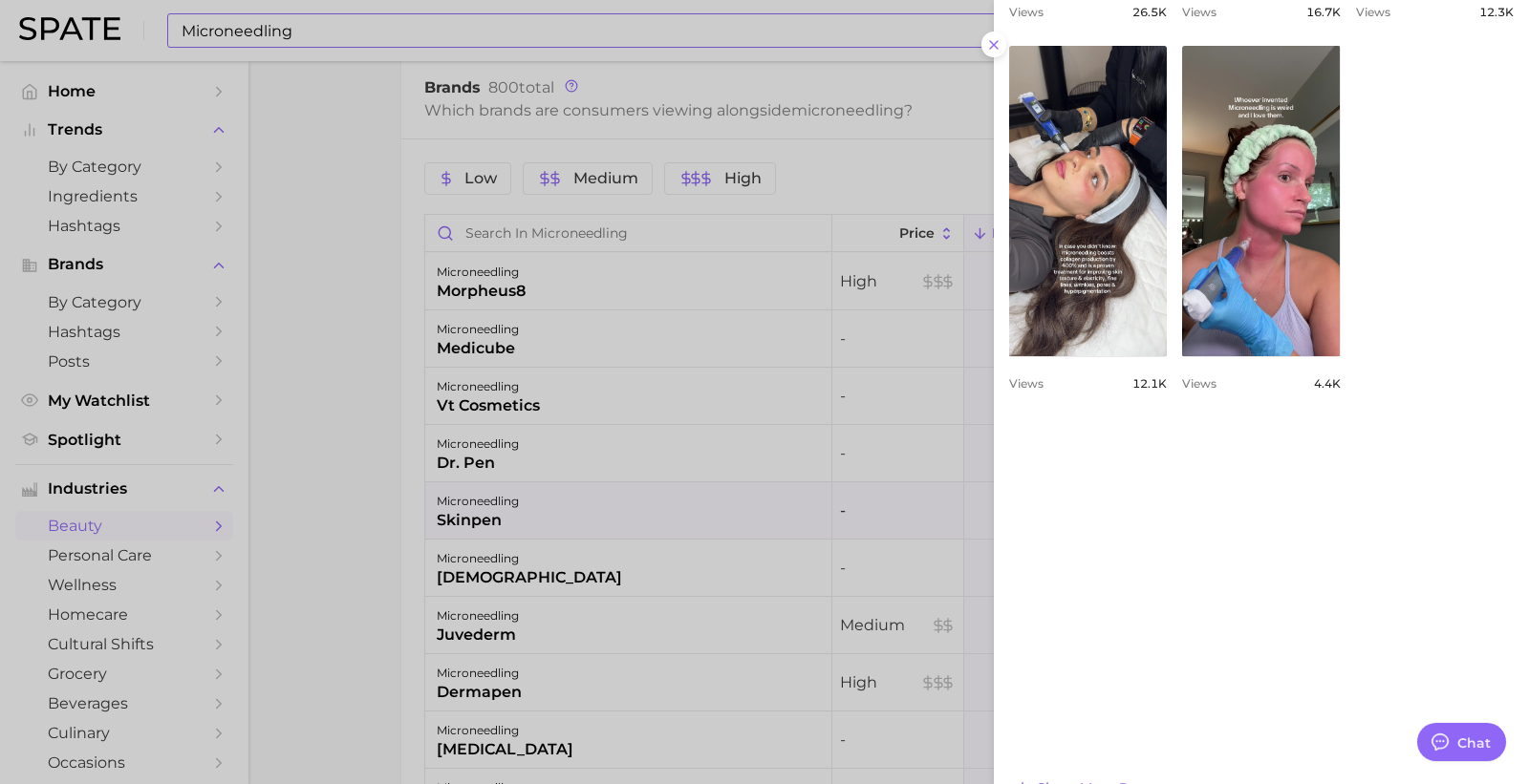
click at [577, 557] on div at bounding box center [764, 392] width 1529 height 784
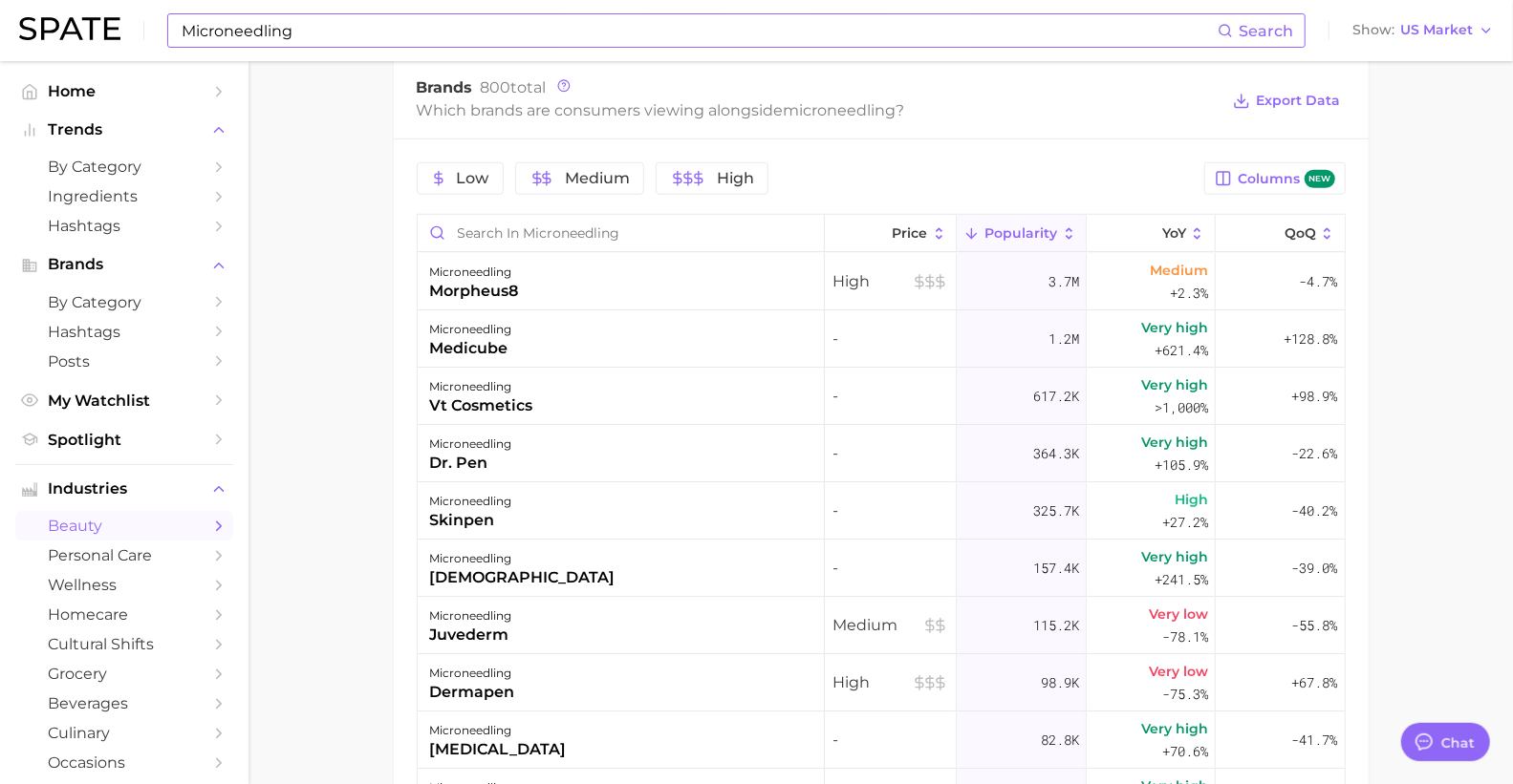
click at [577, 558] on div "microneedling qure" at bounding box center [621, 567] width 407 height 57
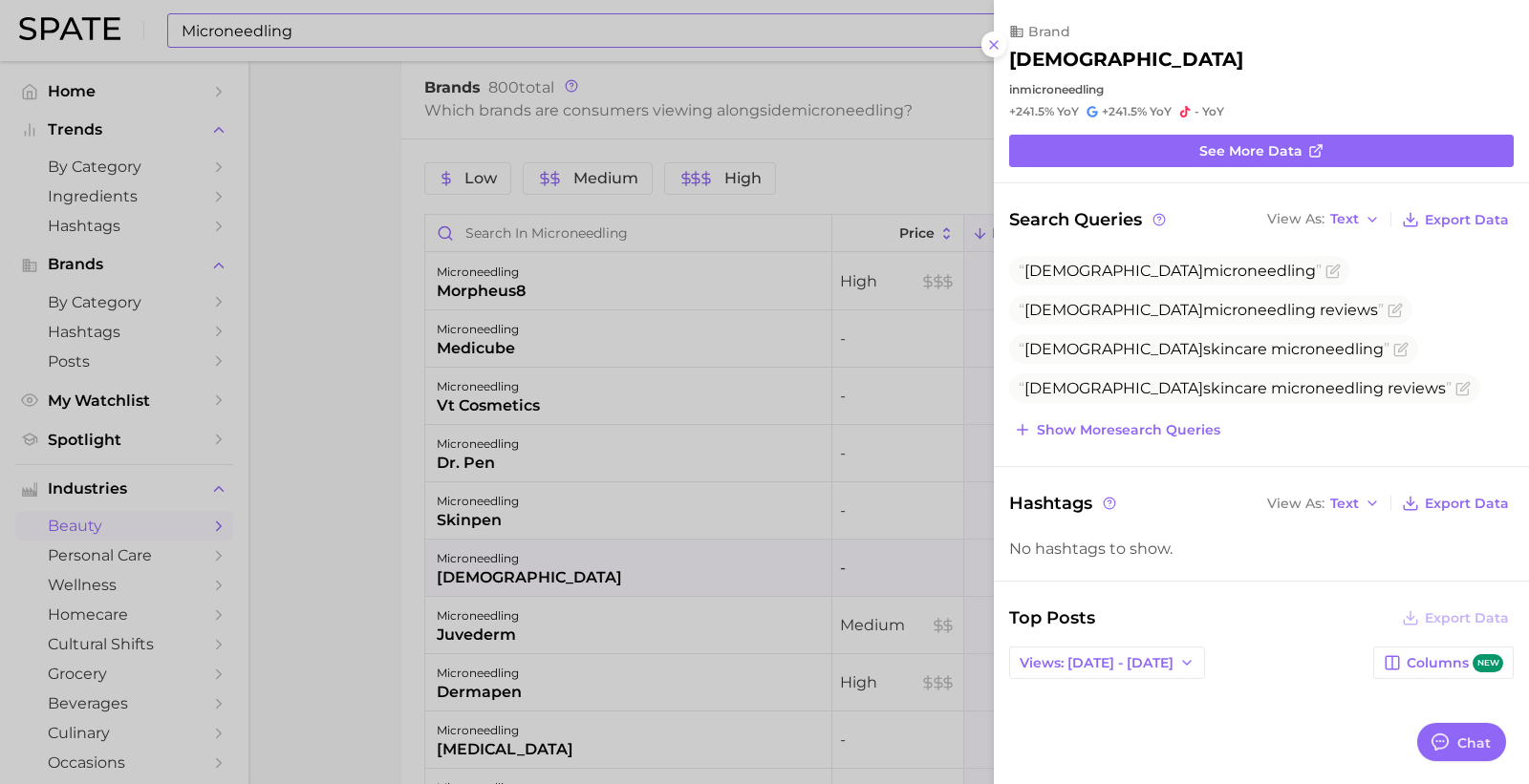
click at [572, 555] on div at bounding box center [764, 392] width 1529 height 784
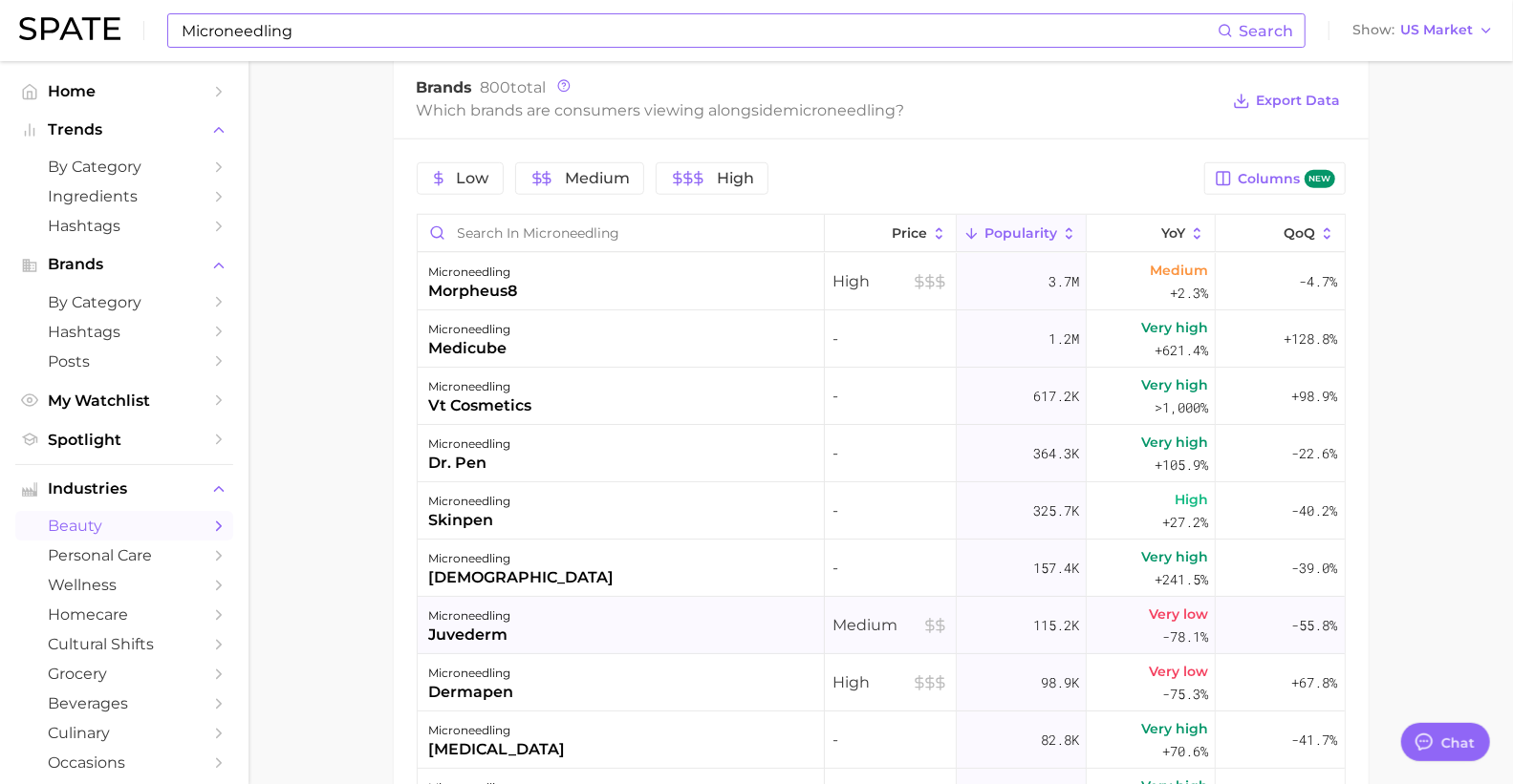
click at [537, 604] on div "microneedling juvederm" at bounding box center [621, 625] width 407 height 57
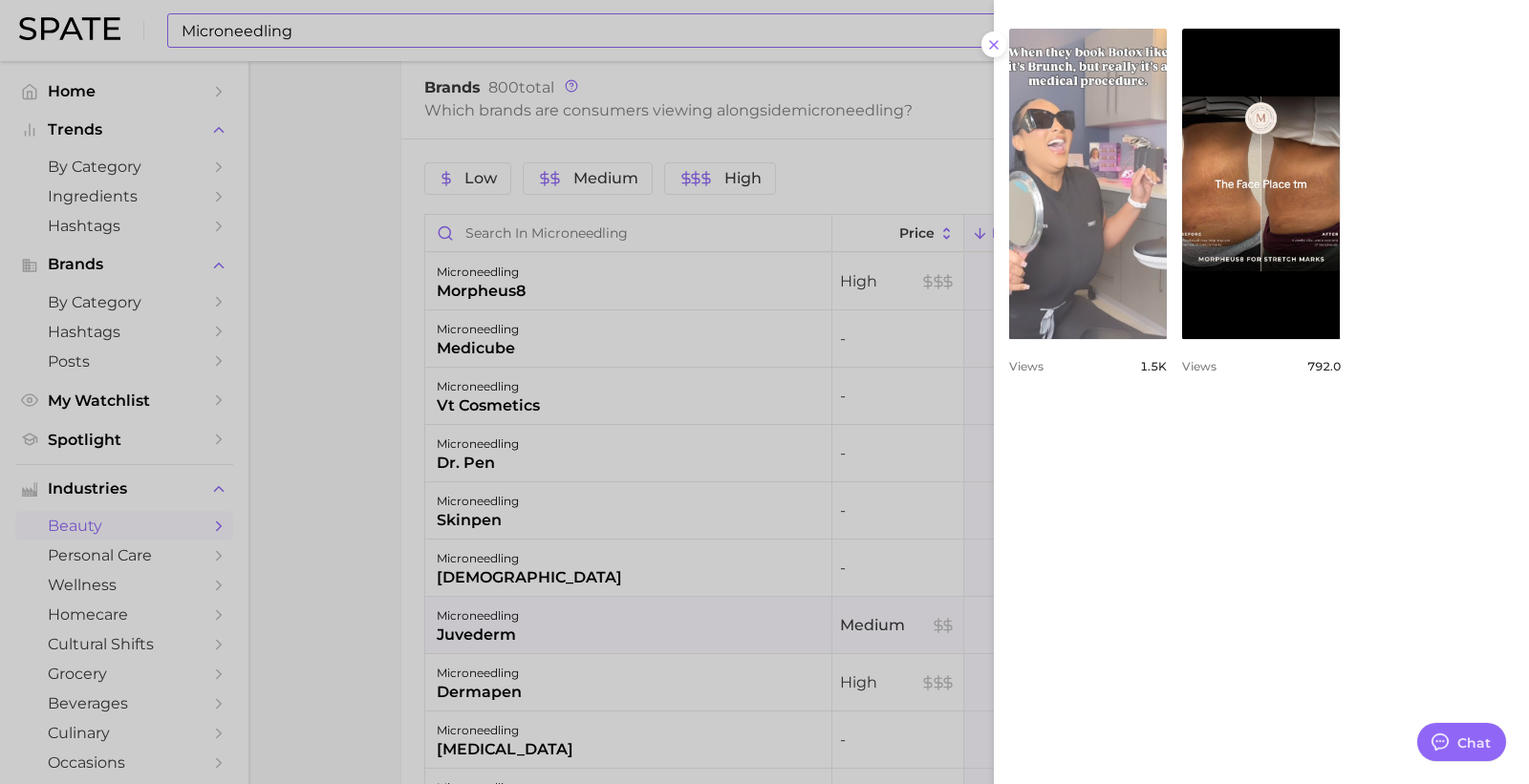
scroll to position [1020, 0]
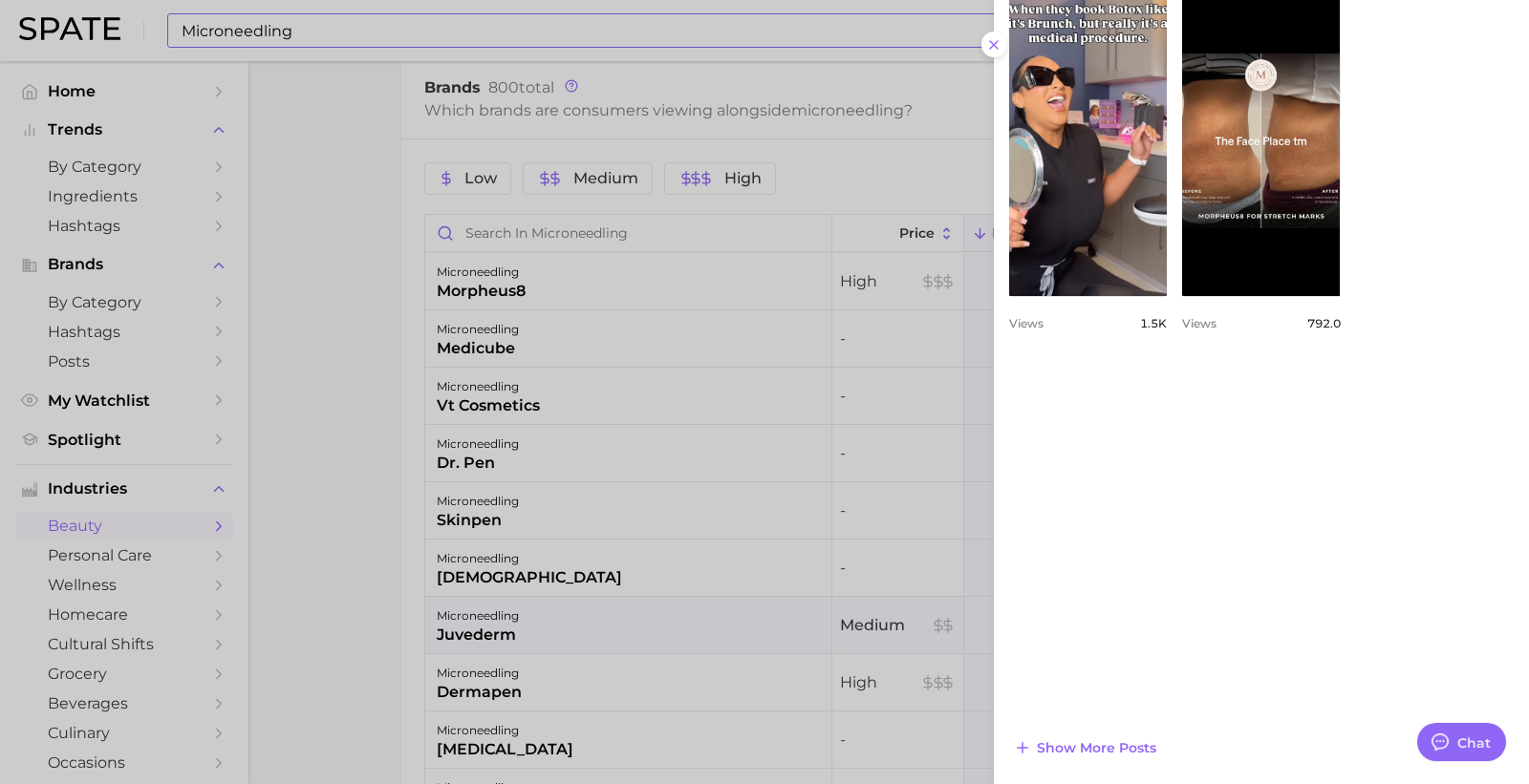
click at [653, 578] on div at bounding box center [764, 392] width 1529 height 784
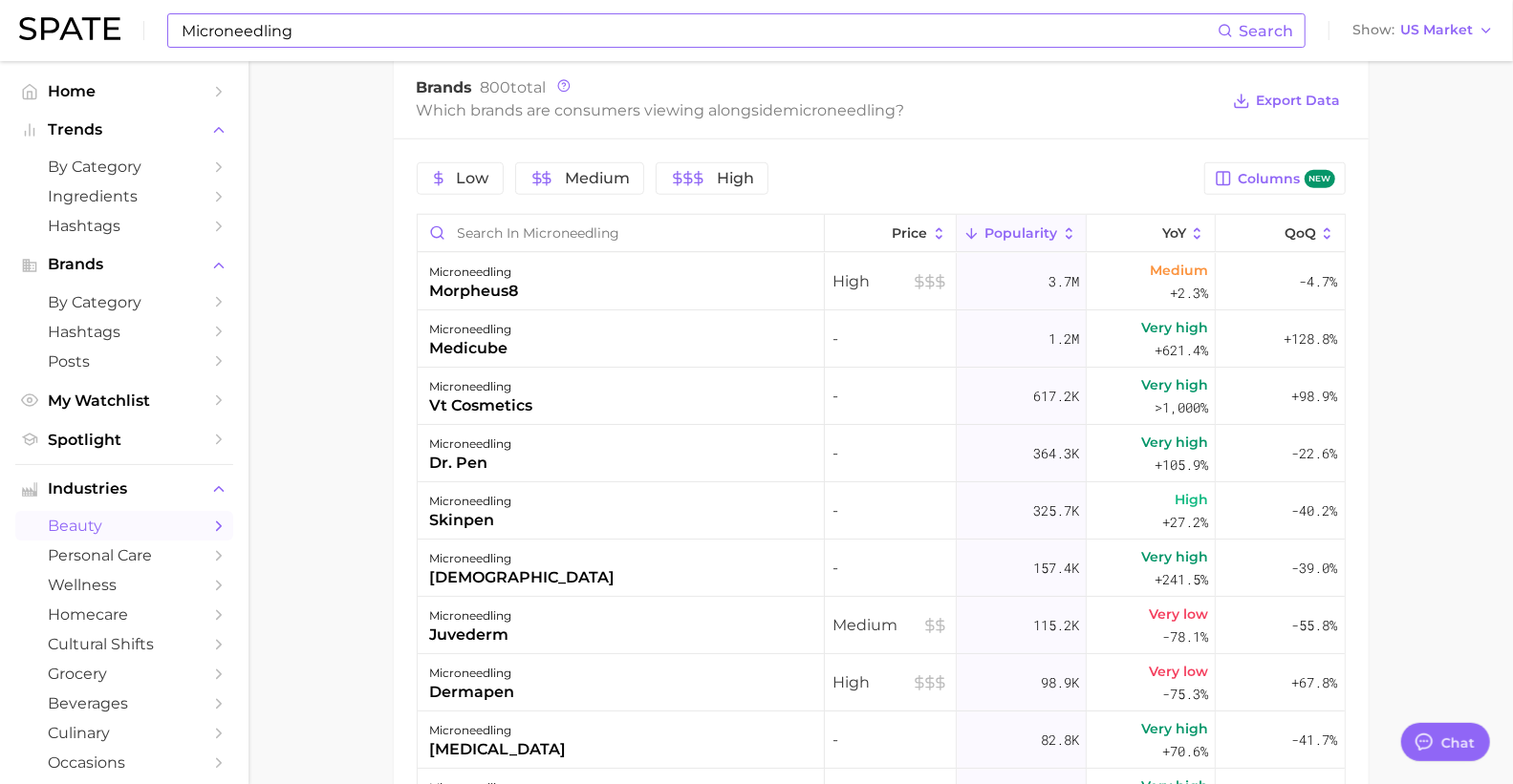
click at [653, 578] on div "microneedling qure" at bounding box center [621, 567] width 407 height 57
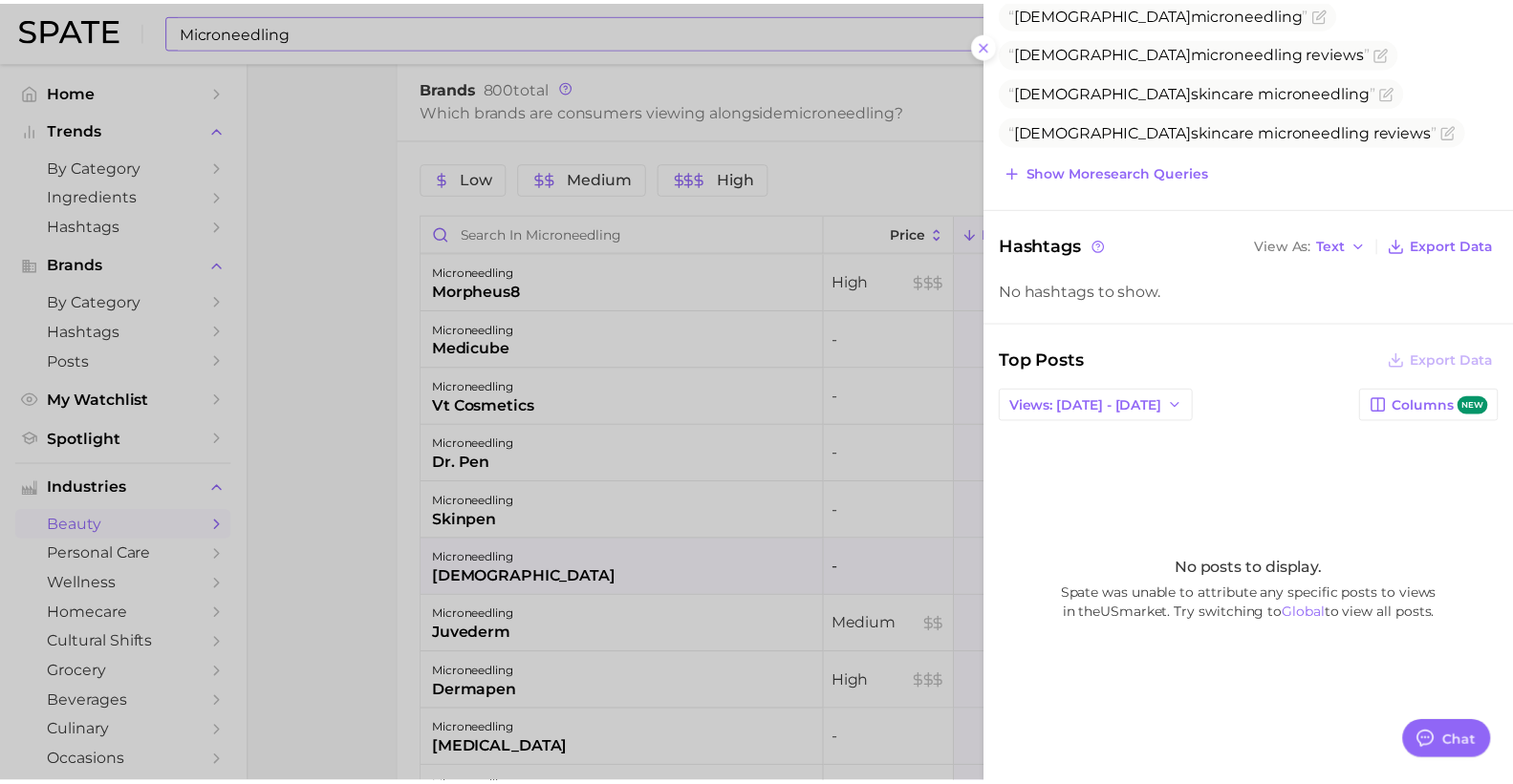
scroll to position [260, 0]
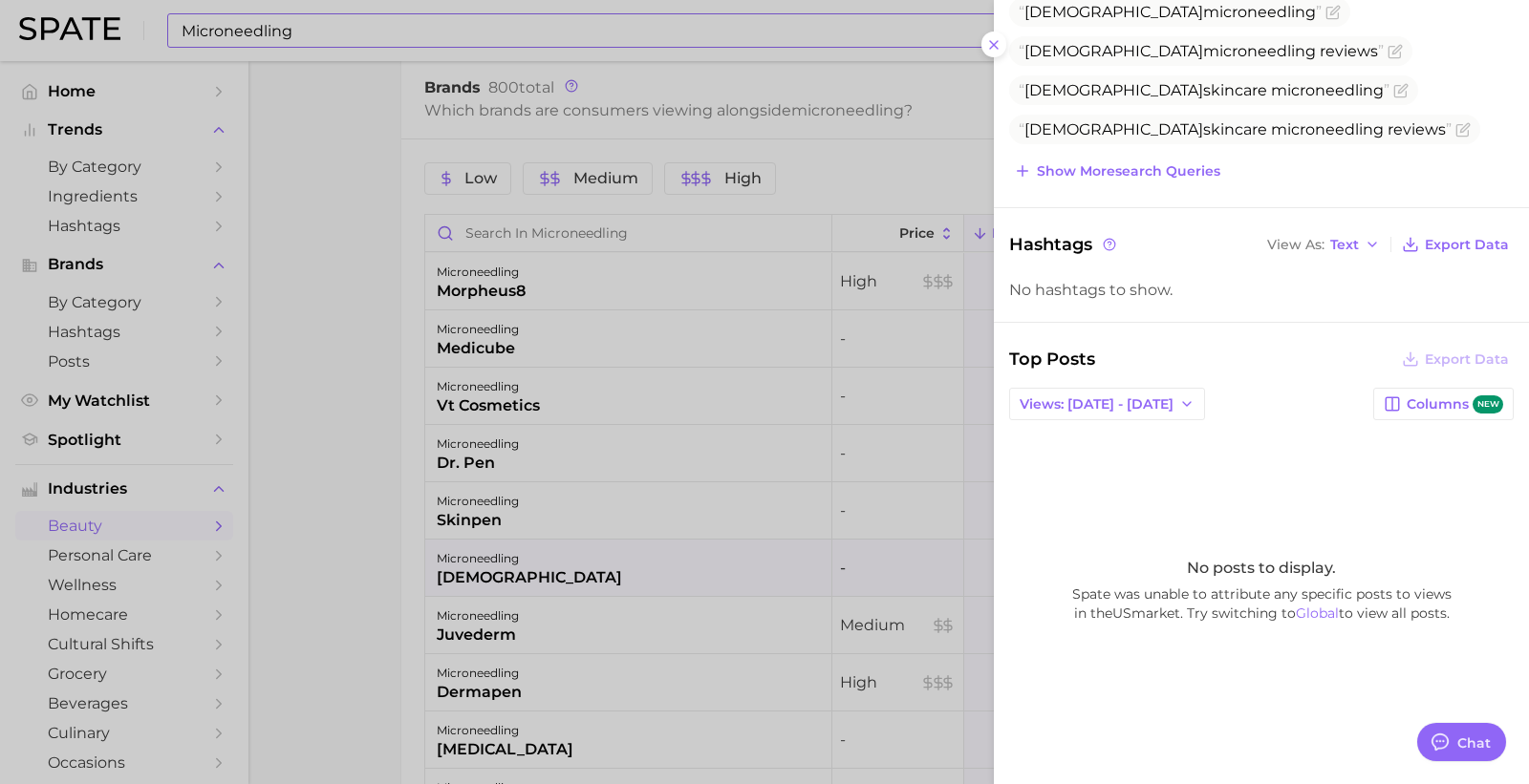
click at [599, 713] on div at bounding box center [764, 392] width 1529 height 784
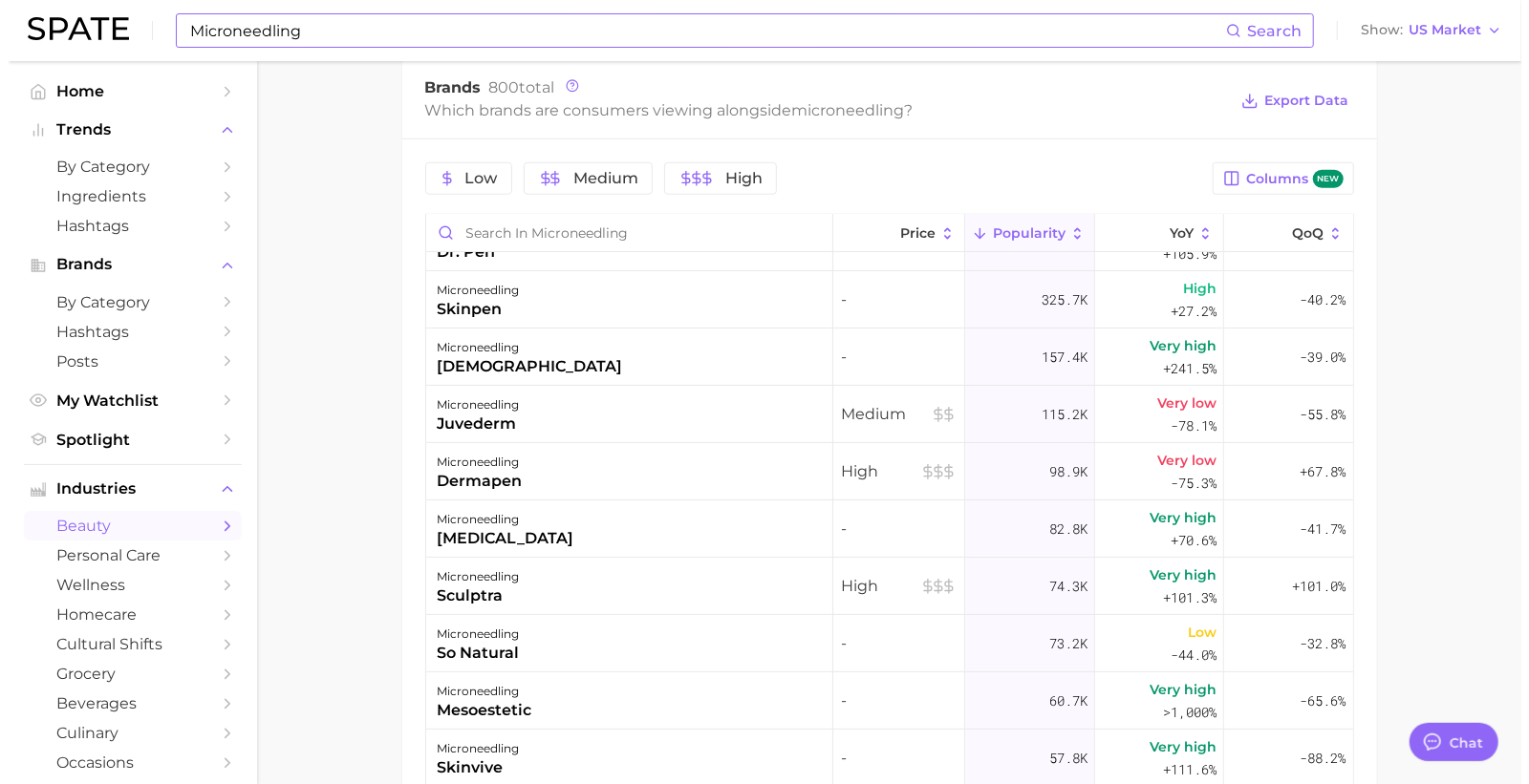
scroll to position [212, 0]
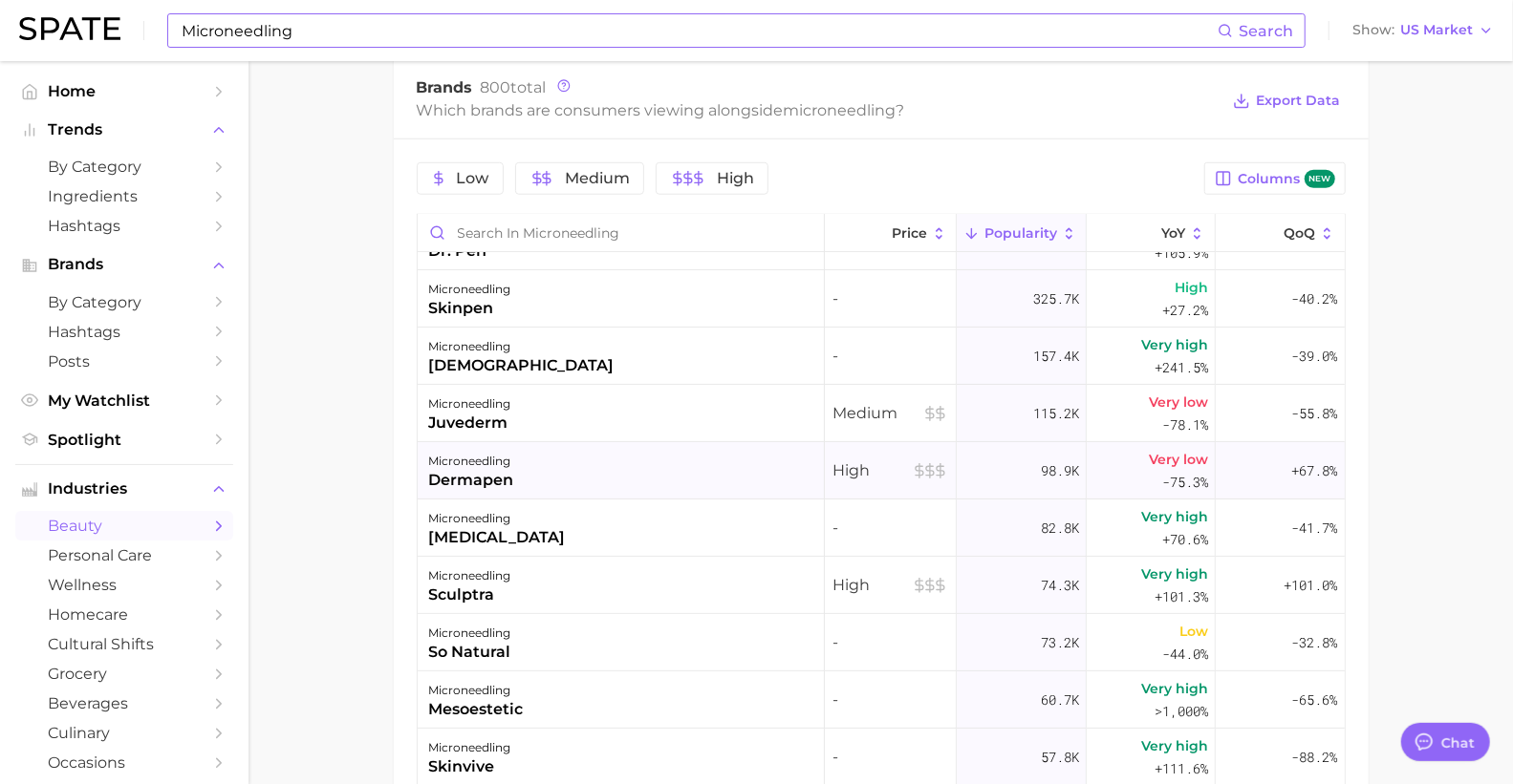
click at [497, 450] on div "microneedling" at bounding box center [472, 462] width 85 height 23
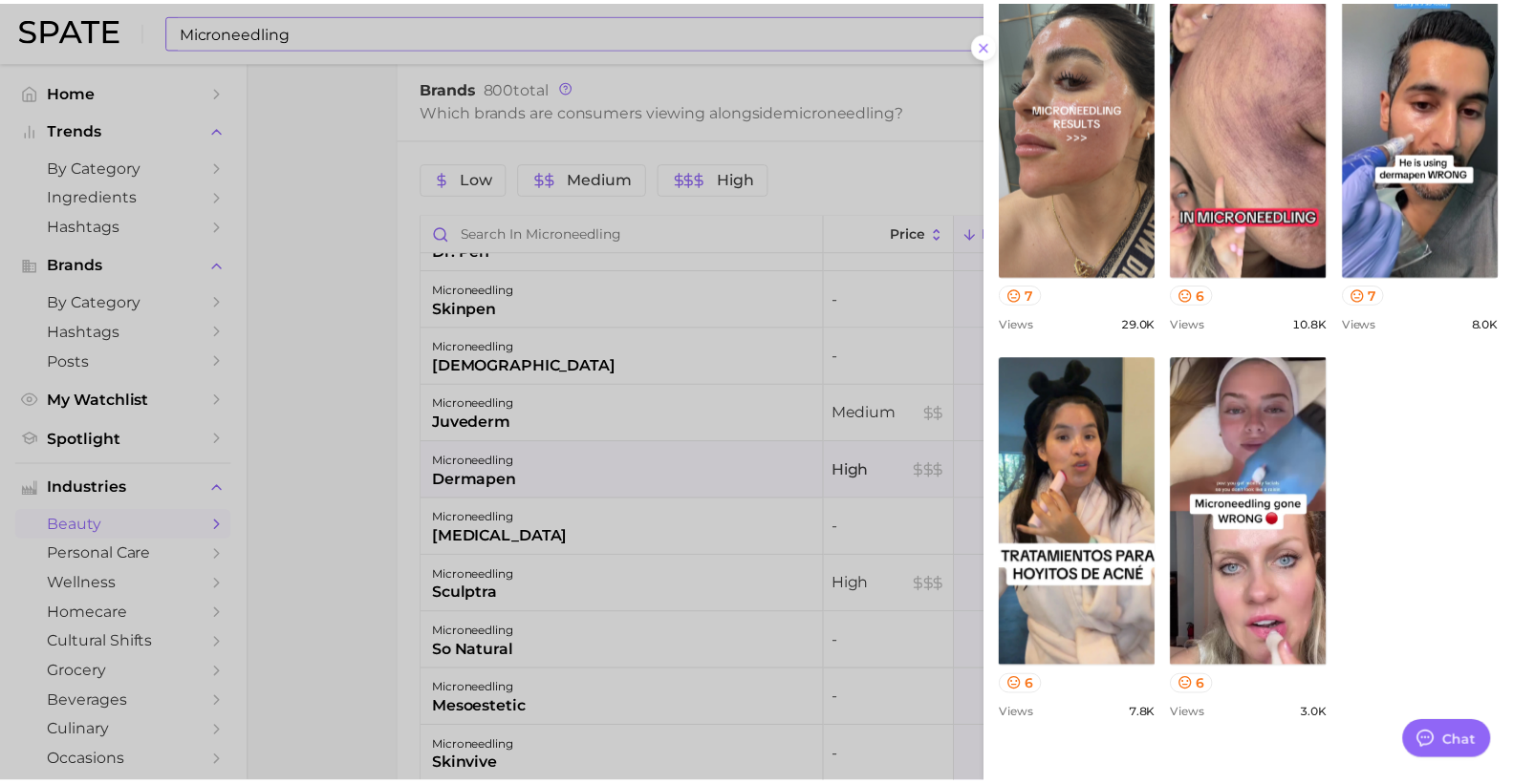
scroll to position [849, 0]
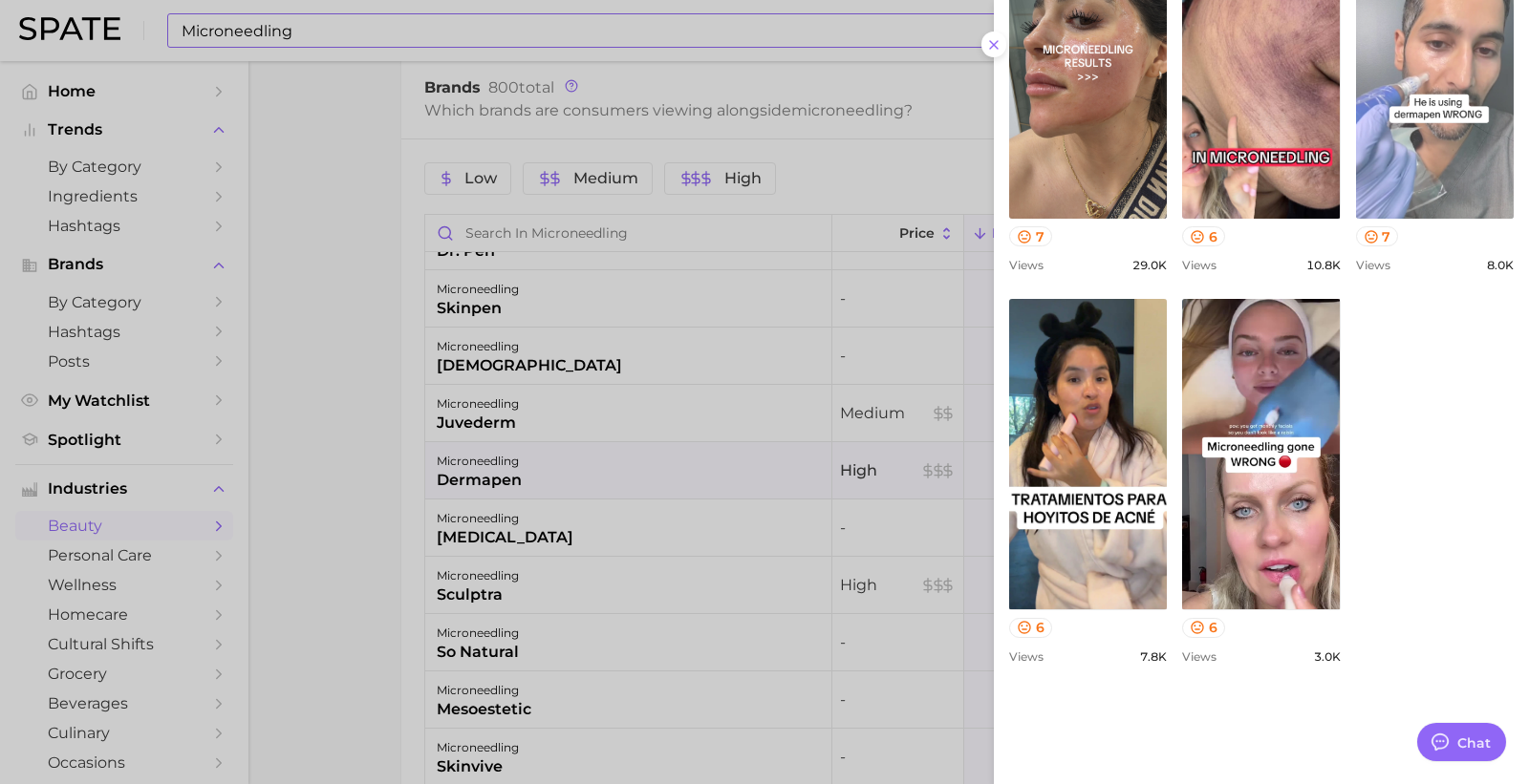
click at [1356, 218] on link "view post on TikTok" at bounding box center [1434, 63] width 158 height 310
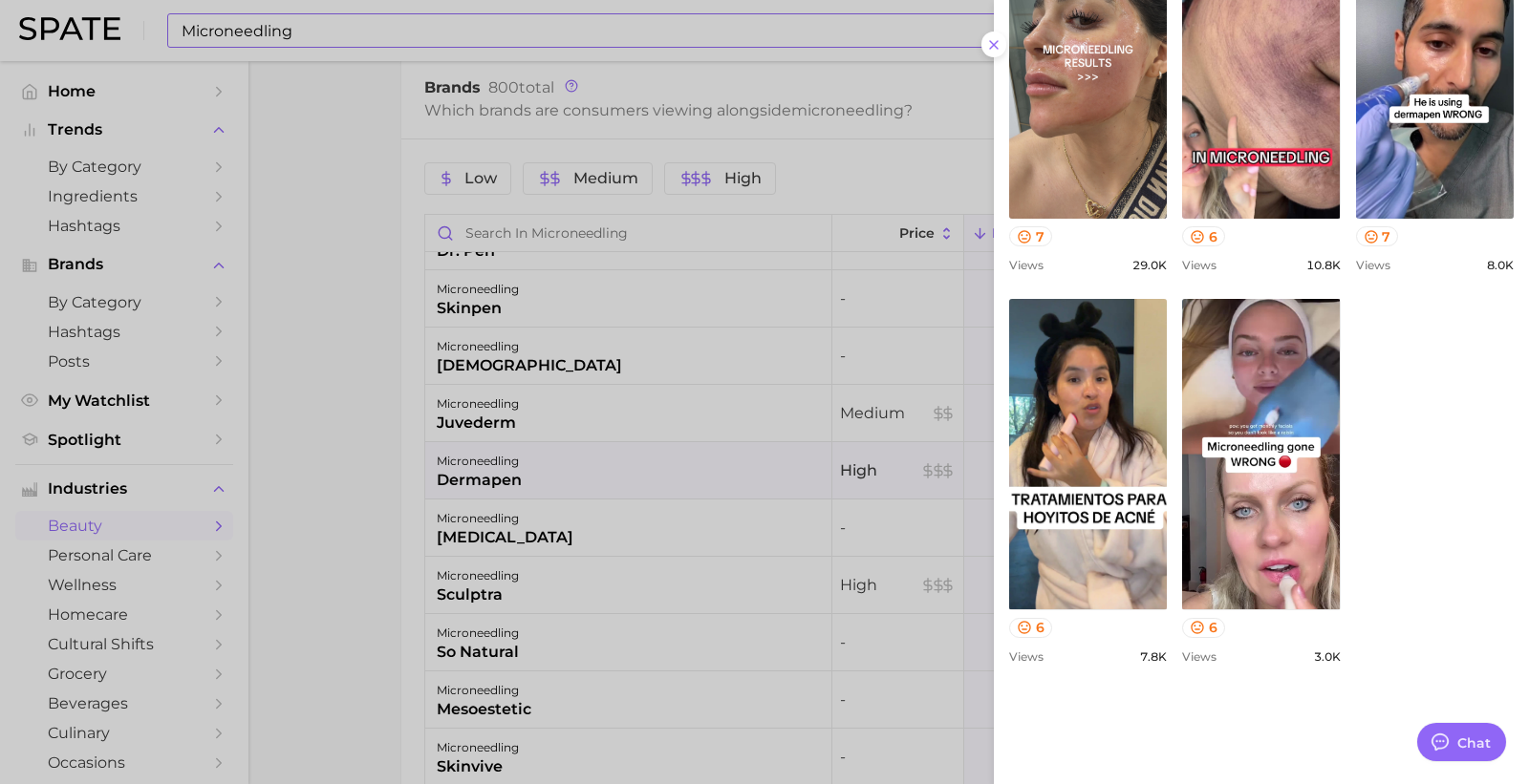
click at [728, 443] on div at bounding box center [764, 392] width 1529 height 784
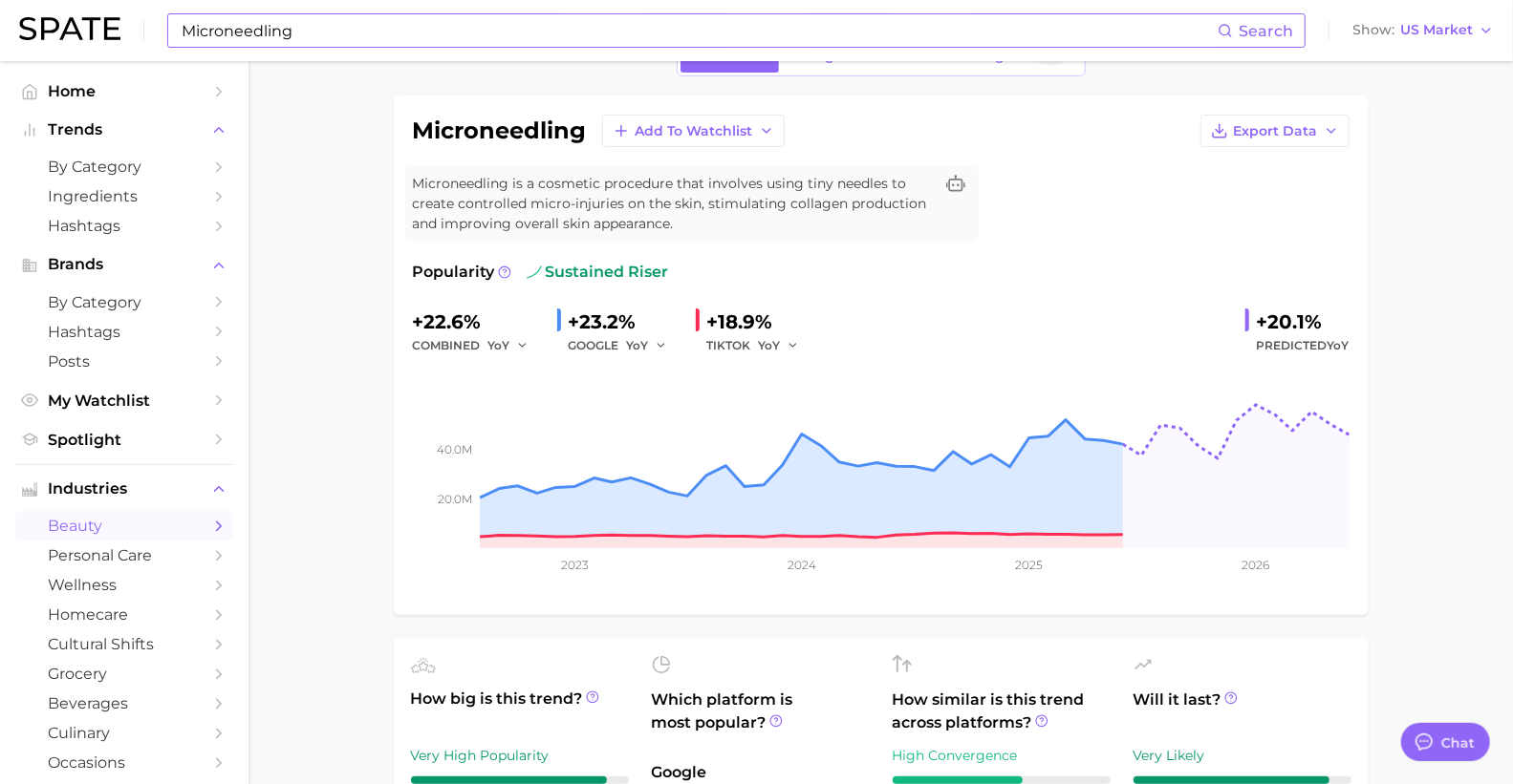
scroll to position [0, 0]
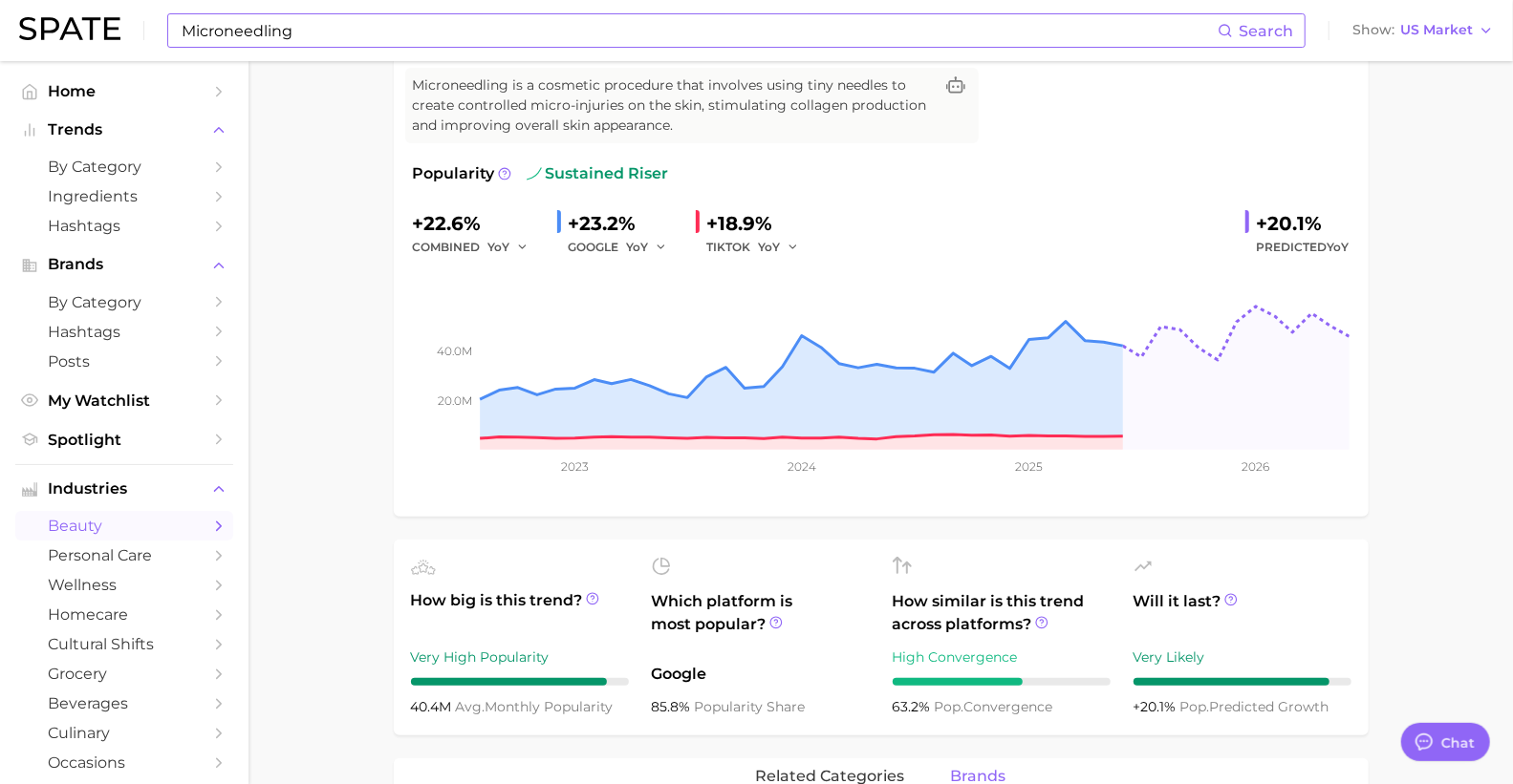
scroll to position [212, 0]
